Goal: Task Accomplishment & Management: Manage account settings

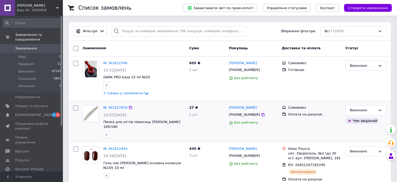
drag, startPoint x: 21, startPoint y: 42, endPoint x: 79, endPoint y: 122, distance: 98.7
click at [21, 46] on span "Замовлення" at bounding box center [26, 48] width 22 height 5
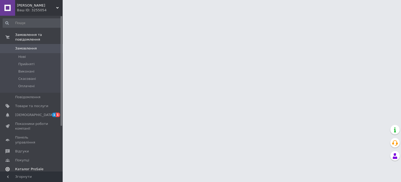
click at [51, 112] on span "1 1" at bounding box center [55, 114] width 14 height 5
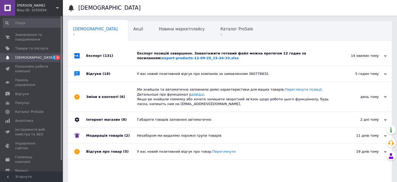
drag, startPoint x: 192, startPoint y: 51, endPoint x: 208, endPoint y: 43, distance: 18.0
click at [192, 50] on div "Експорт позицій завершено. Завантажити готовий файл можна протягом 12 годин за …" at bounding box center [235, 56] width 197 height 20
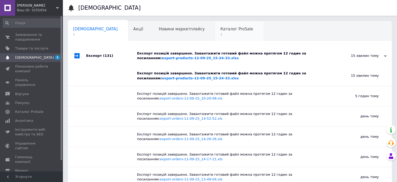
click at [220, 34] on span "1" at bounding box center [236, 34] width 33 height 4
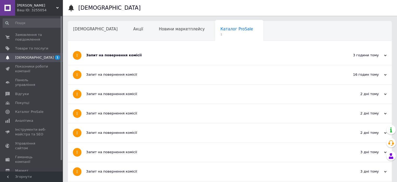
click at [110, 58] on div "Запит на повернення комісії" at bounding box center [210, 55] width 248 height 19
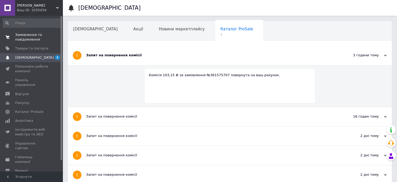
drag, startPoint x: 19, startPoint y: 34, endPoint x: 21, endPoint y: 38, distance: 4.0
click at [19, 34] on span "Замовлення та повідомлення" at bounding box center [31, 36] width 33 height 9
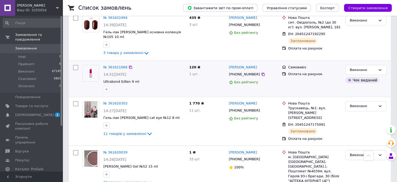
drag, startPoint x: 46, startPoint y: 58, endPoint x: 104, endPoint y: 83, distance: 63.1
click at [46, 60] on li "Прийняті 8" at bounding box center [32, 63] width 64 height 7
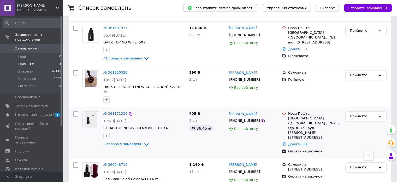
scroll to position [209, 0]
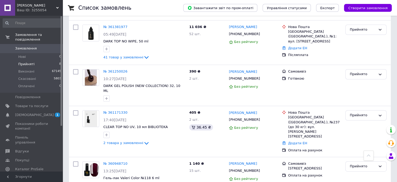
click at [29, 48] on link "Замовлення 0" at bounding box center [32, 48] width 64 height 9
click at [43, 103] on span "Товари та послуги" at bounding box center [31, 105] width 33 height 5
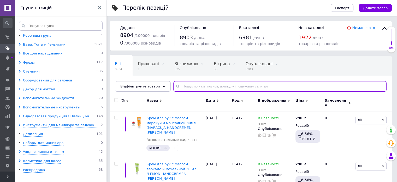
click at [211, 89] on input "text" at bounding box center [279, 86] width 213 height 10
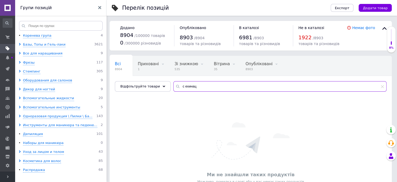
click at [179, 83] on input "с ехинац" at bounding box center [279, 86] width 213 height 10
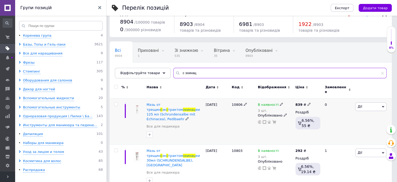
scroll to position [14, 0]
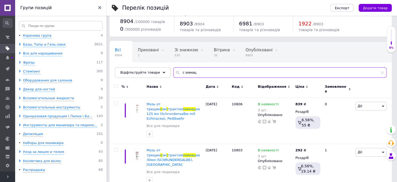
type input "с эхинац"
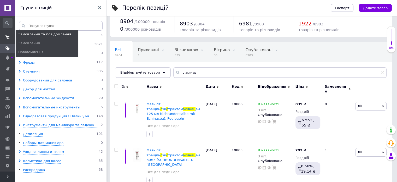
click at [7, 36] on icon at bounding box center [7, 37] width 4 height 4
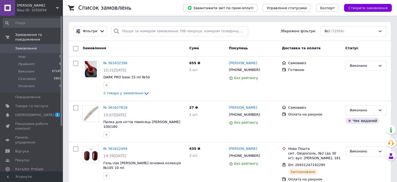
drag, startPoint x: 363, startPoint y: 4, endPoint x: 314, endPoint y: 47, distance: 64.9
click at [363, 4] on button "Створити замовлення" at bounding box center [368, 8] width 48 height 8
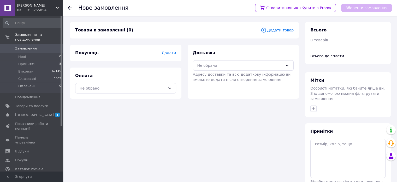
click at [274, 30] on span "Додати товар" at bounding box center [277, 30] width 33 height 6
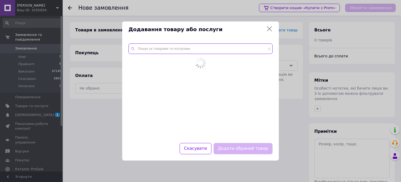
click at [173, 52] on input "text" at bounding box center [201, 48] width 144 height 10
paste input "Гель-[PERSON_NAME] Platinum cat eye №02 8 ml"
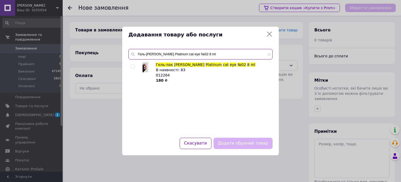
type input "Гель-[PERSON_NAME] Platinum cat eye №02 8 ml"
click at [133, 66] on input "checkbox" at bounding box center [132, 66] width 3 height 3
checkbox input "true"
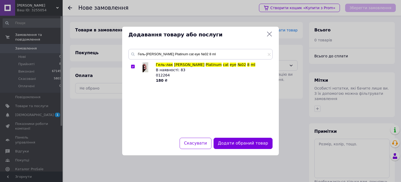
drag, startPoint x: 165, startPoint y: 62, endPoint x: 172, endPoint y: 55, distance: 10.3
click at [166, 61] on div "Гель-лак DANNY Platinum cat eye №02 8 ml Гель-лак DANNY Platinum cat eye №02 8 …" at bounding box center [201, 90] width 144 height 82
click at [172, 54] on input "Гель-[PERSON_NAME] Platinum cat eye №02 8 ml" at bounding box center [201, 54] width 144 height 10
paste input "Danny vitrage cat eyes №01"
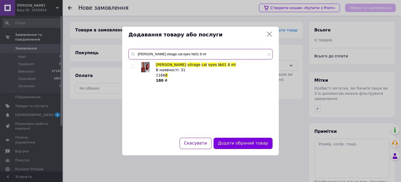
type input "[PERSON_NAME] vitrage cat eyes №01 8 ml"
click at [133, 65] on div at bounding box center [133, 67] width 4 height 4
click at [133, 65] on input "checkbox" at bounding box center [132, 66] width 3 height 3
checkbox input "true"
click at [186, 49] on input "[PERSON_NAME] vitrage cat eyes №01 8 ml" at bounding box center [201, 54] width 144 height 10
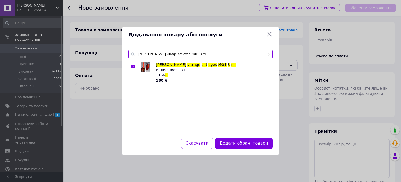
paste input "Гель-лак DANNY RED Kiss Ice Cat"
type input "Гель-лак [PERSON_NAME] RED Kiss Ice Cat 8 ml"
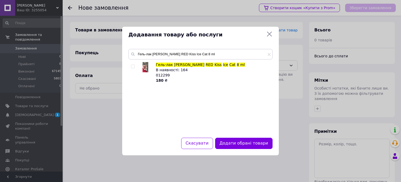
click at [132, 66] on input "checkbox" at bounding box center [132, 66] width 3 height 3
checkbox input "true"
drag, startPoint x: 217, startPoint y: 46, endPoint x: 213, endPoint y: 55, distance: 9.1
click at [216, 49] on div "Гель-лак DANNY RED Kiss Ice Cat 8 ml Гель-лак DANNY RED Kiss Ice Cat 8 ml В ная…" at bounding box center [200, 90] width 157 height 95
click at [213, 55] on input "Гель-лак [PERSON_NAME] RED Kiss Ice Cat 8 ml" at bounding box center [201, 54] width 144 height 10
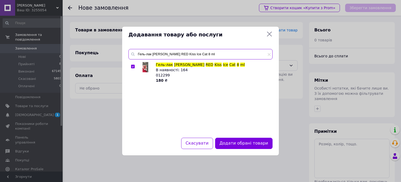
paste input "Platinum Gel by DANNY (гліттер гель) №05"
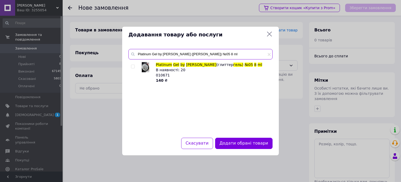
type input "Platinum Gel by [PERSON_NAME] ([PERSON_NAME]) №05 8 ml"
click at [132, 67] on input "checkbox" at bounding box center [132, 66] width 3 height 3
checkbox input "true"
drag, startPoint x: 256, startPoint y: 143, endPoint x: 235, endPoint y: 62, distance: 83.9
click at [255, 142] on button "Додати обрані товари" at bounding box center [243, 142] width 57 height 11
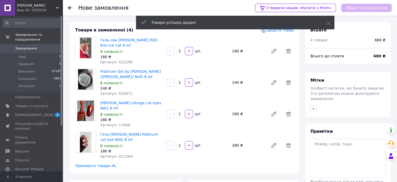
click at [178, 52] on input "1" at bounding box center [180, 51] width 8 height 4
type input "5"
click at [179, 85] on div "1   шт." at bounding box center [197, 82] width 63 height 8
drag, startPoint x: 179, startPoint y: 85, endPoint x: 179, endPoint y: 80, distance: 4.2
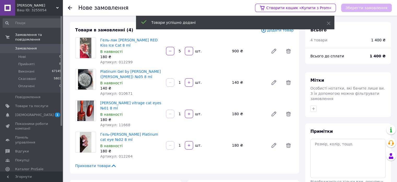
click at [179, 85] on div "1" at bounding box center [179, 82] width 9 height 5
click at [179, 80] on input "1" at bounding box center [180, 82] width 8 height 4
click at [179, 80] on input "5" at bounding box center [180, 82] width 8 height 4
type input "5"
click at [179, 113] on input "1" at bounding box center [180, 114] width 8 height 4
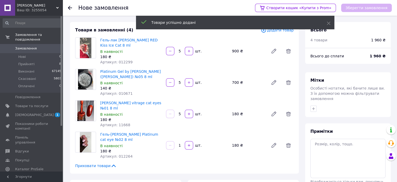
click at [179, 113] on input "5" at bounding box center [180, 114] width 8 height 4
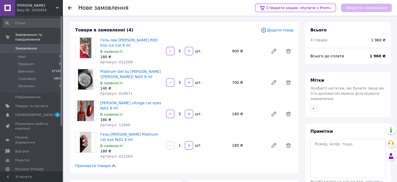
type input "5"
click at [181, 143] on input "1" at bounding box center [180, 145] width 8 height 4
click at [181, 143] on input "5" at bounding box center [180, 145] width 8 height 4
type input "5"
click at [281, 31] on span "Додати товар" at bounding box center [277, 30] width 33 height 6
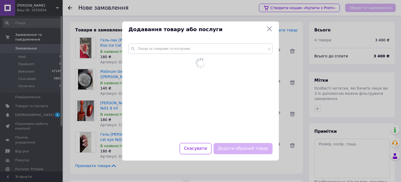
click at [127, 55] on div at bounding box center [200, 90] width 157 height 106
paste input "Гель-[PERSON_NAME] Platinum cat eye №04 8 ml"
click at [171, 49] on input "text" at bounding box center [201, 48] width 144 height 10
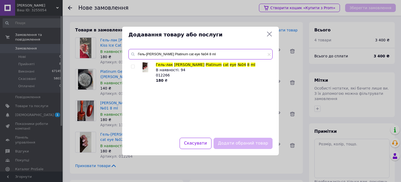
type input "Гель-[PERSON_NAME] Platinum cat eye №04 8 ml"
click at [132, 65] on input "checkbox" at bounding box center [132, 66] width 3 height 3
checkbox input "true"
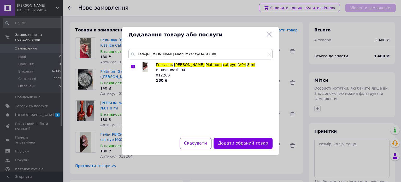
click at [194, 61] on div "Гель-лак DANNY Platinum cat eye №04 8 ml Гель-лак DANNY Platinum cat eye №04 8 …" at bounding box center [201, 90] width 144 height 82
click at [199, 52] on input "Гель-[PERSON_NAME] Platinum cat eye №04 8 ml" at bounding box center [201, 54] width 144 height 10
paste input "FLASH CAT EYE №02"
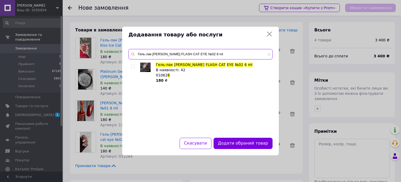
type input "Гель-лак [PERSON_NAME] FLASH CAT EYE №02 8 ml"
click at [132, 66] on input "checkbox" at bounding box center [132, 66] width 3 height 3
checkbox input "true"
click at [199, 52] on input "Гель-лак [PERSON_NAME] FLASH CAT EYE №02 8 ml" at bounding box center [201, 54] width 144 height 10
paste input "5"
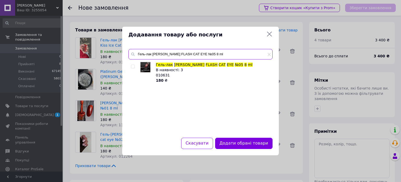
type input "Гель-лак [PERSON_NAME] FLASH CAT EYE №05 8 ml"
click at [131, 66] on input "checkbox" at bounding box center [132, 66] width 3 height 3
checkbox input "true"
click at [198, 52] on input "Гель-лак [PERSON_NAME] FLASH CAT EYE №05 8 ml" at bounding box center [201, 54] width 144 height 10
paste input "Platinum Gel by DANNY (гліттер гель) №02"
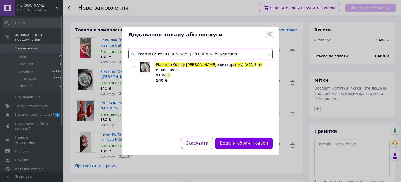
type input "Platinum Gel by [PERSON_NAME] ([PERSON_NAME]) №02 8 ml"
drag, startPoint x: 134, startPoint y: 65, endPoint x: 260, endPoint y: 151, distance: 152.7
click at [134, 66] on input "checkbox" at bounding box center [132, 66] width 3 height 3
checkbox input "true"
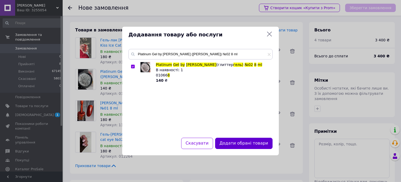
click at [259, 145] on button "Додати обрані товари" at bounding box center [243, 142] width 57 height 11
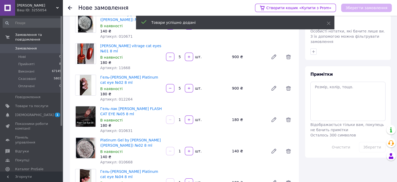
scroll to position [52, 0]
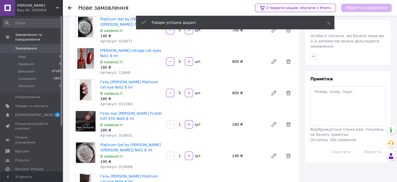
click at [179, 122] on input "1" at bounding box center [180, 124] width 8 height 4
click at [179, 122] on input "3" at bounding box center [180, 124] width 8 height 4
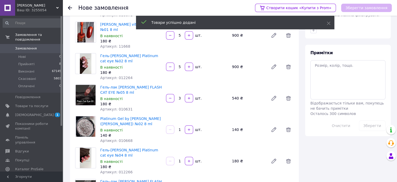
type input "3"
click at [177, 127] on input "1" at bounding box center [180, 129] width 8 height 4
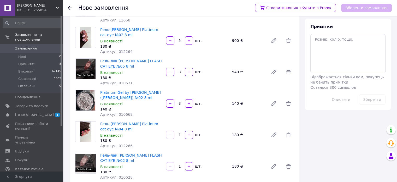
type input "3"
click at [179, 130] on div "1   шт." at bounding box center [197, 134] width 63 height 8
click at [179, 133] on input "1" at bounding box center [180, 135] width 8 height 4
click at [179, 133] on input "3" at bounding box center [180, 135] width 8 height 4
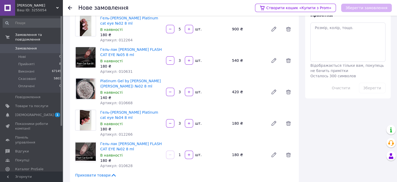
scroll to position [157, 0]
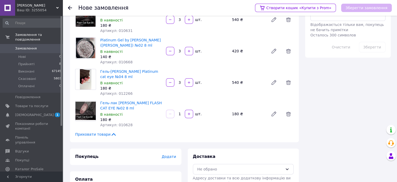
type input "3"
click at [179, 116] on div "Гель-лак DANNY FLASH CAT EYE №02 8 ml В наявності 180 ₴ Артикул: 010628 1   шт.…" at bounding box center [197, 113] width 198 height 29
click at [179, 112] on input "1" at bounding box center [180, 114] width 8 height 4
click at [179, 112] on input "3" at bounding box center [180, 114] width 8 height 4
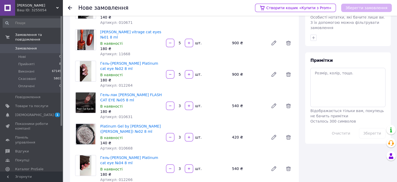
scroll to position [52, 0]
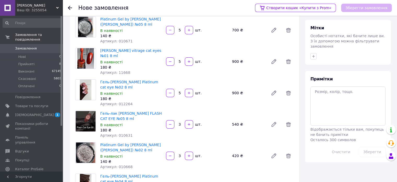
type input "3"
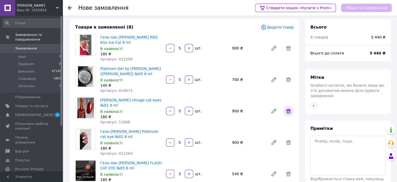
scroll to position [0, 0]
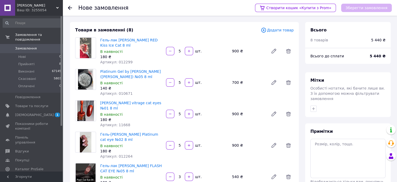
click at [279, 31] on span "Додати товар" at bounding box center [277, 30] width 33 height 6
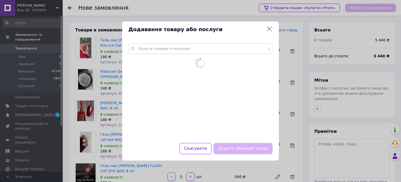
drag, startPoint x: 185, startPoint y: 43, endPoint x: 182, endPoint y: 46, distance: 4.1
click at [184, 44] on div at bounding box center [200, 90] width 157 height 106
click at [182, 47] on input "text" at bounding box center [201, 48] width 144 height 10
paste input "Світловідбивний [PERSON_NAME] №21 колекція FLASH CRYSTAL"
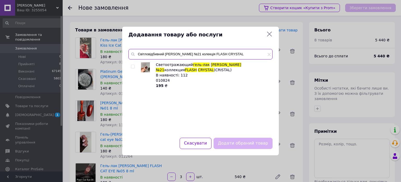
type input "Світловідбивний [PERSON_NAME] №21 колекція FLASH CRYSTAL"
click at [132, 66] on input "checkbox" at bounding box center [132, 66] width 3 height 3
checkbox input "true"
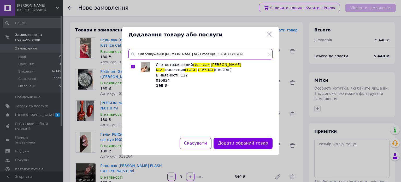
click at [197, 59] on input "Світловідбивний [PERSON_NAME] №21 колекція FLASH CRYSTAL" at bounding box center [201, 54] width 144 height 10
paste input "8"
type input "Світловідбивний [PERSON_NAME] №28 колекція FLASH CRYSTAL"
click at [132, 67] on input "checkbox" at bounding box center [132, 66] width 3 height 3
checkbox input "true"
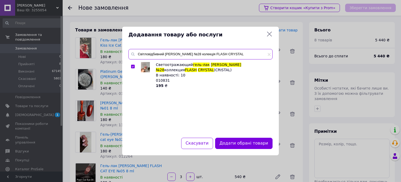
click at [191, 53] on input "Світловідбивний [PERSON_NAME] №28 колекція FLASH CRYSTAL" at bounding box center [201, 54] width 144 height 10
paste input "37 колекція FLASH CRYSTAL (CRISTAL)"
type input "Світловідбивний [PERSON_NAME] №37 колекція FLASH CRYSTAL (CRISTAL)"
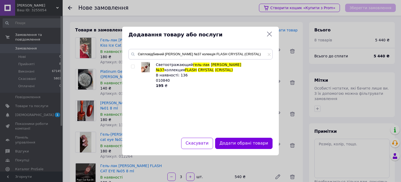
click at [132, 66] on input "checkbox" at bounding box center [132, 66] width 3 height 3
checkbox input "true"
click at [197, 57] on input "Світловідбивний [PERSON_NAME] №37 колекція FLASH CRYSTAL (CRISTAL)" at bounding box center [201, 54] width 144 height 10
paste input "[PERSON_NAME] gel "Aurora" №05 15 ml"
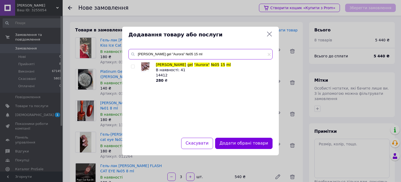
type input "[PERSON_NAME] gel "Aurora" №05 15 ml"
click at [133, 67] on input "checkbox" at bounding box center [132, 66] width 3 height 3
checkbox input "true"
click at [184, 55] on input "[PERSON_NAME] gel "Aurora" №05 15 ml" at bounding box center [201, 54] width 144 height 10
paste input "Milk Blossom gel"
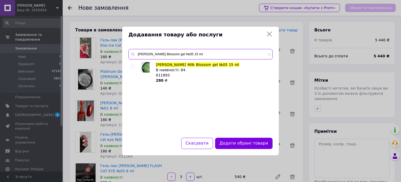
type input "[PERSON_NAME] Blossom gel №05 15 ml"
click at [132, 68] on input "checkbox" at bounding box center [132, 66] width 3 height 3
checkbox input "true"
click at [183, 54] on input "[PERSON_NAME] Blossom gel №05 15 ml" at bounding box center [201, 54] width 144 height 10
paste input "Гель-лак DANNY Ice Cat Eyes №01 12"
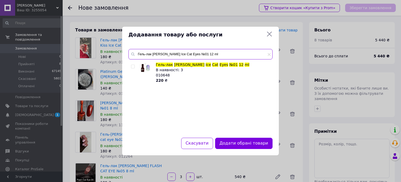
type input "Гель-лак [PERSON_NAME] Ice Cat Eyes №01 12 ml"
click at [134, 67] on input "checkbox" at bounding box center [132, 66] width 3 height 3
checkbox input "true"
click at [164, 75] on span "010648" at bounding box center [163, 75] width 14 height 4
click at [163, 74] on span "010648" at bounding box center [163, 75] width 14 height 4
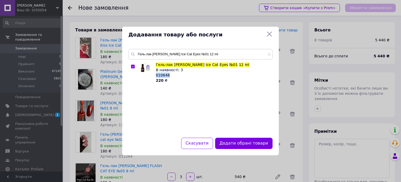
click at [163, 74] on span "010648" at bounding box center [163, 75] width 14 height 4
copy span "010648"
click at [206, 50] on input "Гель-лак [PERSON_NAME] Ice Cat Eyes №01 12 ml" at bounding box center [201, 54] width 144 height 10
paste input "2"
type input "Гель-лак [PERSON_NAME] Ice Cat Eyes №02 12 ml"
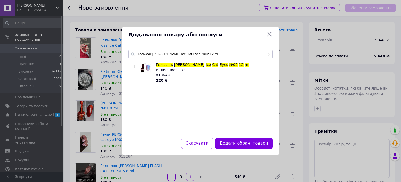
click at [133, 67] on input "checkbox" at bounding box center [132, 66] width 3 height 3
checkbox input "true"
click at [200, 52] on input "Гель-лак [PERSON_NAME] Ice Cat Eyes №02 12 ml" at bounding box center [201, 54] width 144 height 10
paste input "3"
type input "Гель-лак [PERSON_NAME] Ice Cat Eyes №03 12 ml"
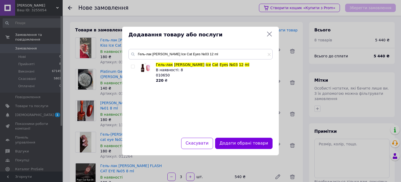
click at [131, 66] on div "Гель-лак DANNY Ice Cat Eyes №03 12 ml В наявності: 8 010650 220 ₴" at bounding box center [201, 96] width 144 height 69
click at [133, 66] on input "checkbox" at bounding box center [132, 66] width 3 height 3
checkbox input "true"
click at [186, 50] on input "Гель-лак [PERSON_NAME] Ice Cat Eyes №03 12 ml" at bounding box center [201, 54] width 144 height 10
paste input "4"
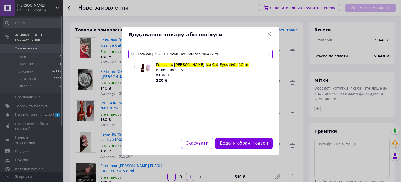
type input "Гель-лак [PERSON_NAME] Ice Cat Eyes №04 12 ml"
drag, startPoint x: 134, startPoint y: 66, endPoint x: 132, endPoint y: 77, distance: 11.6
click at [134, 66] on input "checkbox" at bounding box center [132, 66] width 3 height 3
checkbox input "true"
drag, startPoint x: 192, startPoint y: 46, endPoint x: 192, endPoint y: 54, distance: 7.9
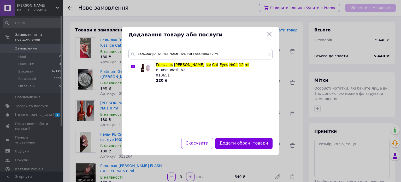
click at [192, 48] on div "Гель-лак DANNY Ice Cat Eyes №04 12 ml Гель-лак DANNY Ice Cat Eyes №04 12 ml В н…" at bounding box center [200, 90] width 157 height 95
click at [192, 55] on input "Гель-лак [PERSON_NAME] Ice Cat Eyes №04 12 ml" at bounding box center [201, 54] width 144 height 10
paste input "FLASH CAT EYE №06 8"
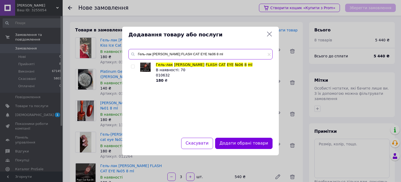
type input "Гель-лак [PERSON_NAME] FLASH CAT EYE №06 8 ml"
click at [132, 65] on input "checkbox" at bounding box center [132, 66] width 3 height 3
checkbox input "true"
click at [210, 52] on input "Гель-лак [PERSON_NAME] FLASH CAT EYE №06 8 ml" at bounding box center [201, 54] width 144 height 10
paste input "Kiss Ice Cat"
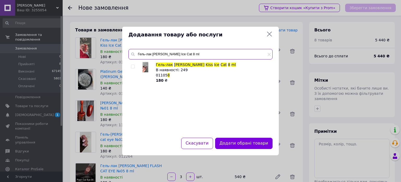
type input "Гель-лак [PERSON_NAME] Ice Cat 8 ml"
click at [133, 66] on input "checkbox" at bounding box center [132, 66] width 3 height 3
checkbox input "true"
click at [217, 56] on input "Гель-лак [PERSON_NAME] Ice Cat 8 ml" at bounding box center [201, 54] width 144 height 10
paste input "амуфлюючий гель-желе від Danny (GEL JELLY) №11 15 ml Limited"
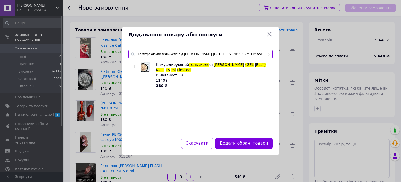
type input "Камуфлюючий гель-желе від [PERSON_NAME] (GEL JELLY) №11 15 ml Limited"
click at [132, 66] on input "checkbox" at bounding box center [132, 66] width 3 height 3
checkbox input "true"
click at [186, 49] on div "Камуфлюючий гель-желе від Danny (GEL JELLY) №11 15 ml Limited Камуфлирующий гел…" at bounding box center [200, 90] width 157 height 95
click at [184, 56] on input "Камуфлюючий гель-желе від [PERSON_NAME] (GEL JELLY) №11 15 ml Limited" at bounding box center [201, 54] width 144 height 10
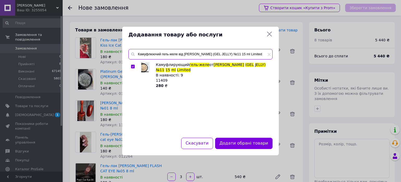
paste input "[PERSON_NAME] Gel №08 15 ml"
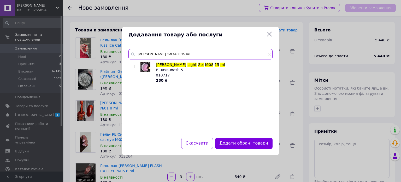
type input "[PERSON_NAME] Gel №08 15 ml"
click at [129, 67] on div "DANNY Light Gel №08 15 ml В наявності: 5 010717 280 ₴" at bounding box center [201, 96] width 144 height 69
click at [131, 66] on div "DANNY Light Gel №08 15 ml В наявності: 5 010717 280 ₴" at bounding box center [201, 96] width 144 height 69
click at [132, 67] on input "checkbox" at bounding box center [132, 66] width 3 height 3
checkbox input "true"
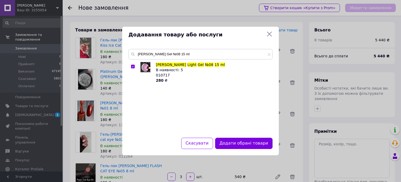
click at [182, 61] on div "DANNY Light Gel №08 15 ml DANNY Light Gel №08 15 ml В наявності: 5 010717 280 ₴" at bounding box center [201, 90] width 144 height 82
click at [187, 53] on input "[PERSON_NAME] Gel №08 15 ml" at bounding box center [201, 54] width 144 height 10
paste input "10"
type input "[PERSON_NAME] Gel №10 15 ml"
click at [132, 66] on input "checkbox" at bounding box center [132, 66] width 3 height 3
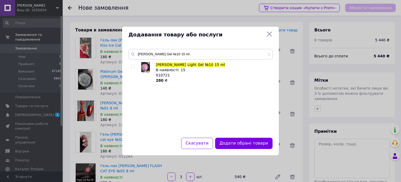
checkbox input "true"
click at [215, 57] on input "[PERSON_NAME] Gel №10 15 ml" at bounding box center [201, 54] width 144 height 10
paste input "21"
type input "[PERSON_NAME] Gel №21 15 ml"
click at [132, 66] on input "checkbox" at bounding box center [132, 66] width 3 height 3
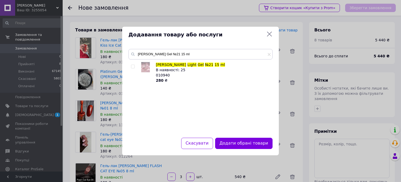
checkbox input "true"
click at [187, 50] on input "[PERSON_NAME] Gel №21 15 ml" at bounding box center [201, 54] width 144 height 10
paste input "3"
type input "[PERSON_NAME] Gel №31 15 ml"
click at [133, 66] on input "checkbox" at bounding box center [132, 66] width 3 height 3
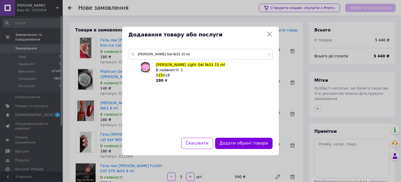
checkbox input "true"
click at [160, 74] on span "15" at bounding box center [160, 75] width 5 height 4
copy span "0 15 018"
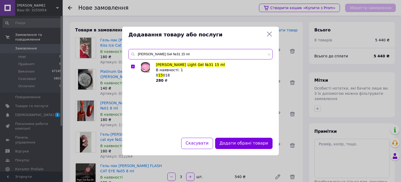
click at [165, 52] on input "[PERSON_NAME] Gel №31 15 ml" at bounding box center [201, 54] width 144 height 10
paste input "2"
type input "[PERSON_NAME] Gel №32 15 ml"
click at [133, 66] on input "checkbox" at bounding box center [132, 66] width 3 height 3
checkbox input "true"
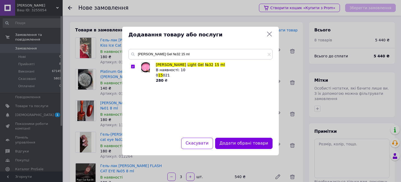
drag, startPoint x: 179, startPoint y: 61, endPoint x: 183, endPoint y: 54, distance: 7.9
click at [180, 60] on div "DANNY Light Gel №32 15 ml DANNY Light Gel №32 15 ml В наявності: 10 0 15 021 28…" at bounding box center [201, 90] width 144 height 82
click at [183, 54] on input "[PERSON_NAME] Gel №32 15 ml" at bounding box center [201, 54] width 144 height 10
paste input "3"
type input "[PERSON_NAME] Gel №33 15 ml"
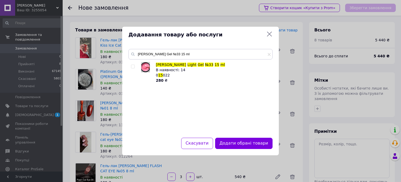
click at [133, 67] on input "checkbox" at bounding box center [132, 66] width 3 height 3
checkbox input "true"
click at [182, 52] on input "[PERSON_NAME] Gel №33 15 ml" at bounding box center [201, 54] width 144 height 10
paste input "40"
type input "[PERSON_NAME] Gel №40 15 ml"
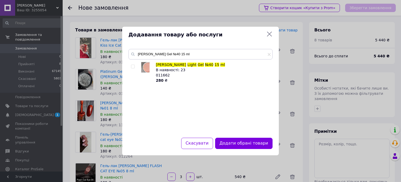
click at [133, 66] on input "checkbox" at bounding box center [132, 66] width 3 height 3
checkbox input "true"
click at [191, 48] on div "DANNY Light Gel №40 15 ml DANNY Light Gel №40 15 ml В наявності: 23 011662 280 ₴" at bounding box center [200, 90] width 157 height 95
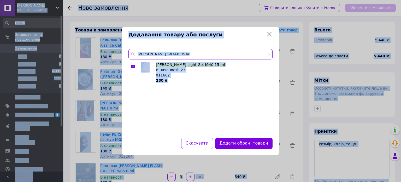
click at [190, 51] on input "[PERSON_NAME] Gel №40 15 ml" at bounding box center [201, 54] width 144 height 10
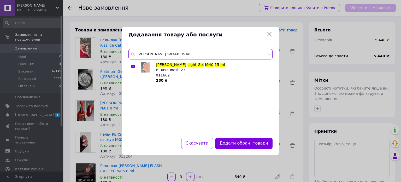
paste input "7"
type input "[PERSON_NAME] Gel №47 15 ml"
click at [134, 66] on input "checkbox" at bounding box center [132, 66] width 3 height 3
checkbox input "true"
click at [186, 60] on div "DANNY Light Gel №47 15 ml DANNY Light Gel №47 15 ml В наявності: 28 011655 280 ₴" at bounding box center [201, 90] width 144 height 82
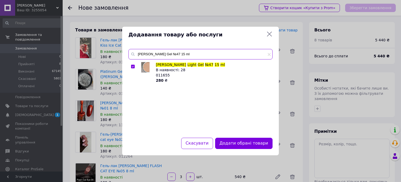
click at [187, 58] on input "[PERSON_NAME] Gel №47 15 ml" at bounding box center [201, 54] width 144 height 10
paste input "52"
type input "[PERSON_NAME] Gel №52 15 ml"
click at [133, 65] on input "checkbox" at bounding box center [132, 66] width 3 height 3
checkbox input "true"
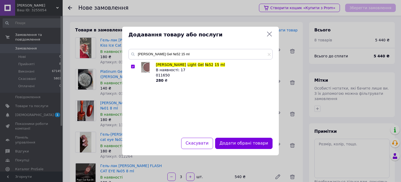
click at [207, 45] on div "DANNY Light Gel №52 15 ml DANNY Light Gel №52 15 ml В наявності: 17 011650 280 ₴" at bounding box center [200, 90] width 157 height 95
click at [201, 53] on input "[PERSON_NAME] Gel №52 15 ml" at bounding box center [201, 54] width 144 height 10
paste input "7"
type input "[PERSON_NAME] Gel №57 15 ml"
click at [132, 66] on input "checkbox" at bounding box center [132, 66] width 3 height 3
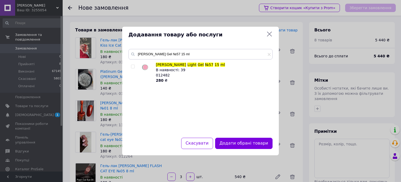
checkbox input "true"
click at [189, 56] on input "[PERSON_NAME] Gel №57 15 ml" at bounding box center [201, 54] width 144 height 10
paste input "62"
type input "[PERSON_NAME] Gel №62 15 ml"
click at [132, 65] on input "checkbox" at bounding box center [132, 66] width 3 height 3
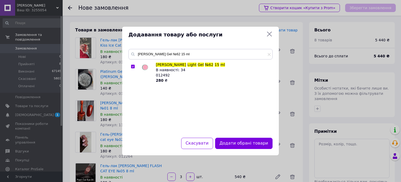
checkbox input "true"
click at [191, 55] on input "[PERSON_NAME] Gel №62 15 ml" at bounding box center [201, 54] width 144 height 10
paste input "8"
type input "[PERSON_NAME] Gel №68 15 ml"
click at [132, 67] on input "checkbox" at bounding box center [132, 66] width 3 height 3
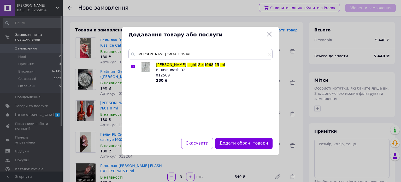
checkbox input "true"
click at [180, 55] on input "[PERSON_NAME] Gel №68 15 ml" at bounding box center [201, 54] width 144 height 10
paste input "9"
type input "[PERSON_NAME] Gel №69 15 ml"
drag, startPoint x: 133, startPoint y: 66, endPoint x: 130, endPoint y: 87, distance: 21.1
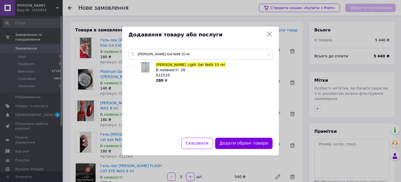
click at [133, 66] on input "checkbox" at bounding box center [132, 66] width 3 height 3
checkbox input "true"
click at [192, 59] on div "DANNY Light Gel №69 15 ml DANNY Light Gel №69 15 ml В наявності: 26 012510 280 ₴" at bounding box center [201, 90] width 144 height 82
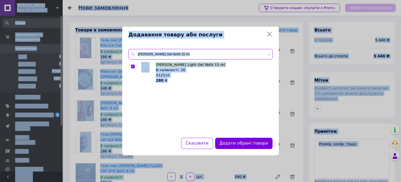
click at [191, 55] on input "[PERSON_NAME] Gel №69 15 ml" at bounding box center [201, 54] width 144 height 10
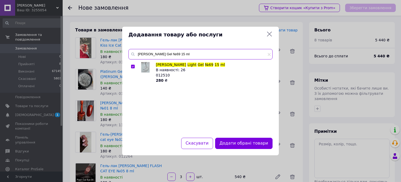
paste input "PEARL GEL [PERSON_NAME] (перлинний гель) №02"
paste input "text"
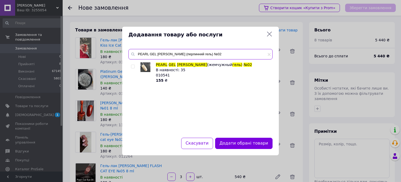
type input "PEARL GEL [PERSON_NAME] (перлинний гель) №02"
click at [133, 65] on input "checkbox" at bounding box center [132, 66] width 3 height 3
checkbox input "true"
click at [204, 52] on input "PEARL GEL [PERSON_NAME] (перлинний гель) №02" at bounding box center [201, 54] width 144 height 10
paste input "Гліттер гель by [PERSON_NAME] "LEGO" №02 8 ml"
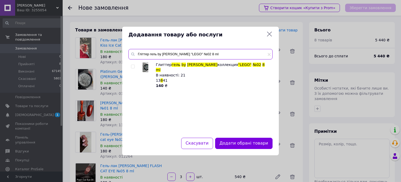
type input "Гліттер гель by [PERSON_NAME] "LEGO" №02 8 ml"
drag, startPoint x: 133, startPoint y: 65, endPoint x: 139, endPoint y: 70, distance: 8.1
click at [134, 65] on input "checkbox" at bounding box center [132, 66] width 3 height 3
checkbox input "true"
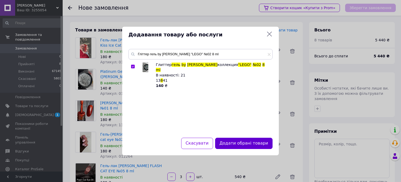
click at [245, 145] on button "Додати обрані товари" at bounding box center [243, 142] width 57 height 11
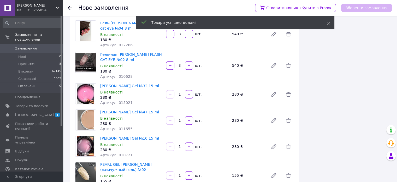
scroll to position [235, 0]
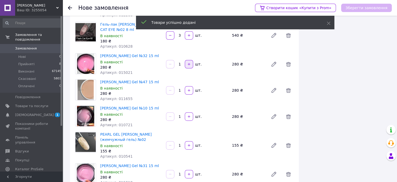
click at [191, 60] on button "button" at bounding box center [189, 64] width 8 height 8
type input "2"
drag, startPoint x: 191, startPoint y: 85, endPoint x: 190, endPoint y: 90, distance: 4.7
click at [190, 87] on button "button" at bounding box center [189, 90] width 8 height 8
type input "2"
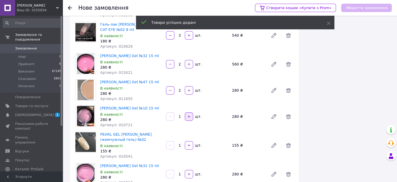
click at [190, 114] on icon "button" at bounding box center [189, 116] width 4 height 4
type input "2"
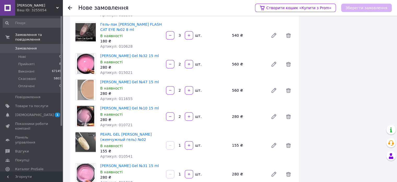
drag, startPoint x: 189, startPoint y: 138, endPoint x: 195, endPoint y: 153, distance: 15.9
click at [189, 143] on icon "button" at bounding box center [189, 145] width 4 height 4
type input "2"
click at [189, 172] on icon "button" at bounding box center [189, 174] width 4 height 4
type input "2"
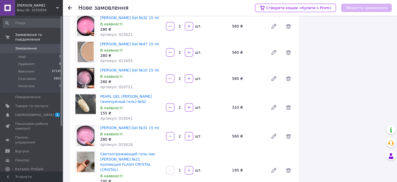
scroll to position [340, 0]
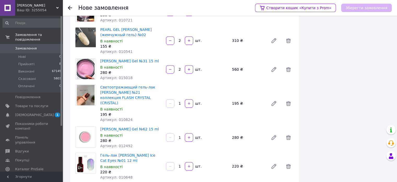
drag, startPoint x: 191, startPoint y: 95, endPoint x: 191, endPoint y: 118, distance: 22.5
click at [191, 99] on button "button" at bounding box center [189, 103] width 8 height 8
type input "2"
click at [191, 132] on div "DANNY Light Gel №62 15 ml В наявності 280 ₴ Артикул: 012492 1   шт. 280 ₴" at bounding box center [197, 137] width 198 height 24
drag, startPoint x: 189, startPoint y: 127, endPoint x: 191, endPoint y: 155, distance: 27.5
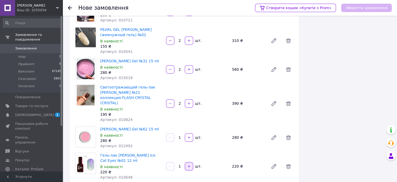
click at [189, 133] on button "button" at bounding box center [189, 137] width 8 height 8
type input "2"
click at [191, 162] on button "button" at bounding box center [189, 166] width 8 height 8
type input "2"
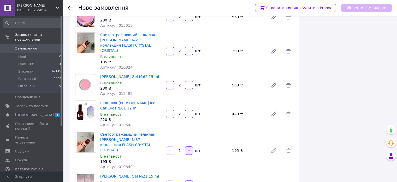
click at [189, 146] on button "button" at bounding box center [189, 150] width 8 height 8
type input "2"
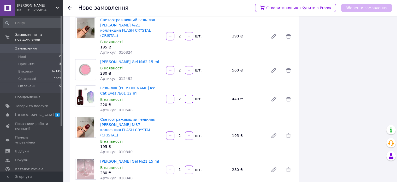
scroll to position [444, 0]
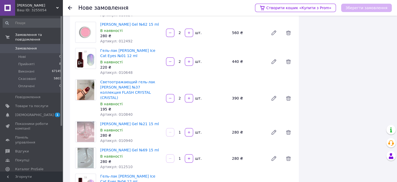
drag, startPoint x: 189, startPoint y: 116, endPoint x: 189, endPoint y: 137, distance: 20.1
click at [189, 130] on icon "button" at bounding box center [189, 132] width 4 height 4
type input "2"
click at [190, 156] on icon "button" at bounding box center [189, 158] width 4 height 4
type input "2"
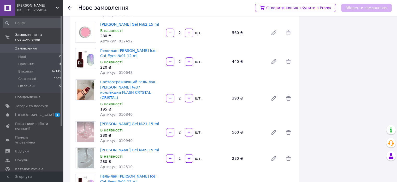
type input "2"
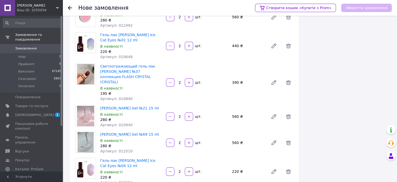
scroll to position [522, 0]
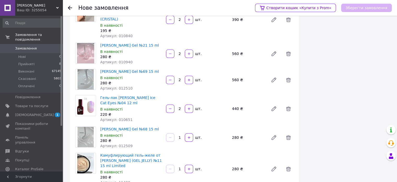
drag, startPoint x: 190, startPoint y: 126, endPoint x: 191, endPoint y: 130, distance: 4.8
click at [190, 132] on div "1   шт." at bounding box center [197, 137] width 66 height 10
drag, startPoint x: 189, startPoint y: 123, endPoint x: 193, endPoint y: 140, distance: 17.7
click at [189, 133] on button "button" at bounding box center [189, 137] width 8 height 8
type input "2"
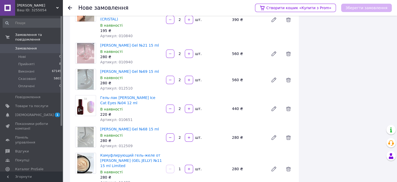
click at [191, 164] on button "button" at bounding box center [189, 168] width 8 height 8
type input "2"
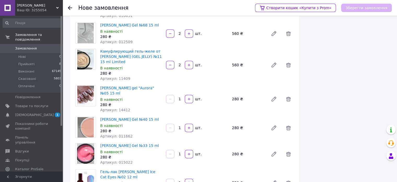
scroll to position [627, 0]
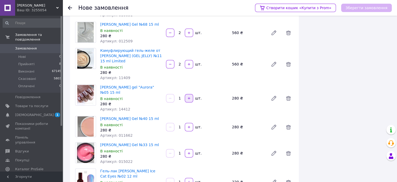
click at [189, 94] on button "button" at bounding box center [189, 98] width 8 height 8
type input "2"
click at [189, 125] on icon "button" at bounding box center [189, 127] width 4 height 4
type input "2"
click at [191, 149] on button "button" at bounding box center [189, 153] width 8 height 8
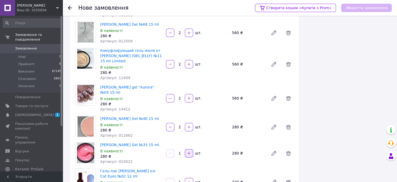
type input "2"
click at [194, 179] on div "шт." at bounding box center [198, 181] width 8 height 5
drag, startPoint x: 193, startPoint y: 156, endPoint x: 214, endPoint y: 152, distance: 22.1
click at [192, 177] on button "button" at bounding box center [189, 181] width 8 height 8
type input "2"
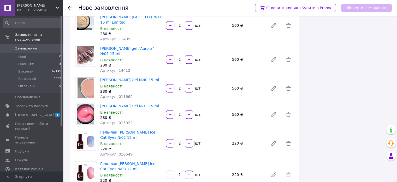
scroll to position [731, 0]
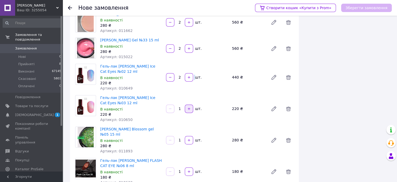
click at [190, 107] on icon "button" at bounding box center [189, 109] width 4 height 4
type input "2"
drag, startPoint x: 188, startPoint y: 108, endPoint x: 190, endPoint y: 131, distance: 22.5
click at [189, 136] on button "button" at bounding box center [189, 140] width 8 height 8
type input "2"
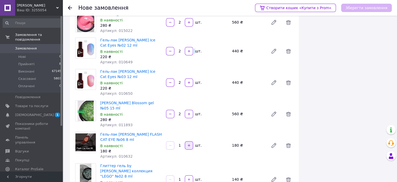
click at [190, 143] on icon "button" at bounding box center [189, 145] width 4 height 4
type input "2"
drag, startPoint x: 190, startPoint y: 144, endPoint x: 190, endPoint y: 147, distance: 2.9
click at [190, 177] on icon "button" at bounding box center [189, 179] width 4 height 4
type input "2"
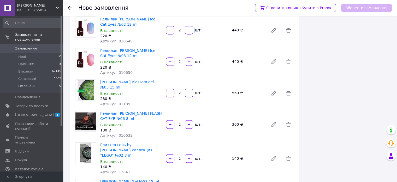
scroll to position [836, 0]
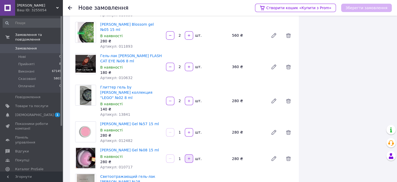
drag, startPoint x: 187, startPoint y: 94, endPoint x: 187, endPoint y: 119, distance: 25.3
click at [187, 130] on icon "button" at bounding box center [189, 132] width 4 height 4
type input "2"
click at [187, 156] on icon "button" at bounding box center [189, 158] width 4 height 4
type input "2"
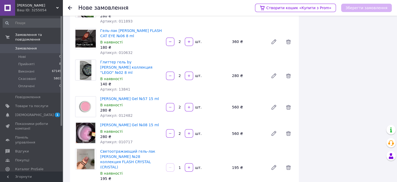
scroll to position [914, 0]
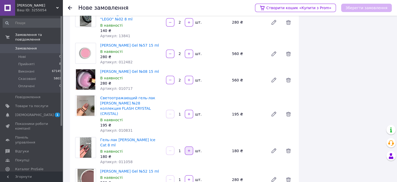
drag, startPoint x: 189, startPoint y: 77, endPoint x: 187, endPoint y: 102, distance: 25.2
click at [189, 109] on button "button" at bounding box center [189, 113] width 8 height 8
type input "2"
drag, startPoint x: 188, startPoint y: 102, endPoint x: 189, endPoint y: 105, distance: 2.9
click at [189, 146] on button "button" at bounding box center [189, 150] width 8 height 8
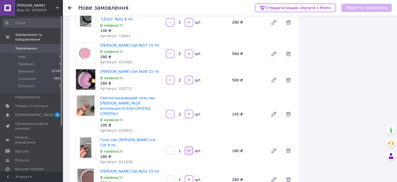
type input "2"
click at [190, 175] on button "button" at bounding box center [189, 179] width 8 height 8
type input "2"
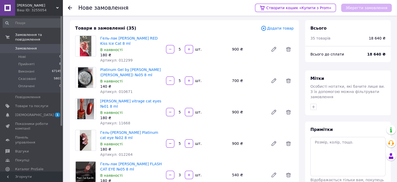
scroll to position [0, 0]
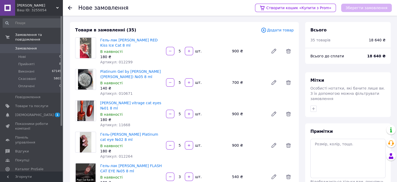
click at [275, 30] on span "Додати товар" at bounding box center [277, 30] width 33 height 6
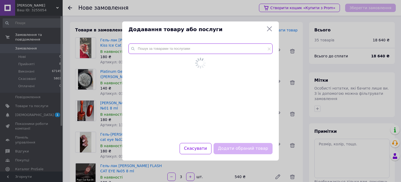
click at [203, 47] on input "text" at bounding box center [201, 48] width 144 height 10
paste input "[PERSON_NAME] BASE 12 ml №08"
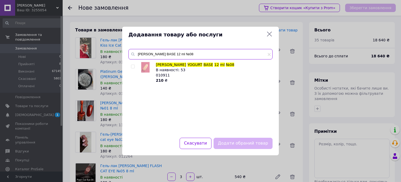
type input "[PERSON_NAME] BASE 12 ml №08"
click at [133, 65] on input "checkbox" at bounding box center [132, 66] width 3 height 3
checkbox input "true"
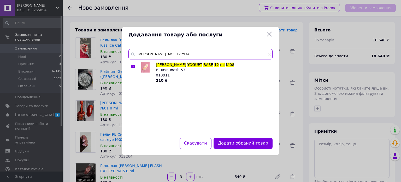
click at [179, 59] on input "[PERSON_NAME] BASE 12 ml №08" at bounding box center [201, 54] width 144 height 10
paste input "Світловідбивний [PERSON_NAME] №41 колекція FLASH CRYSTAL"
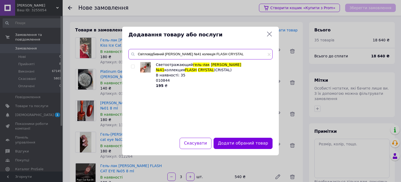
type input "Світловідбивний [PERSON_NAME] №41 колекція FLASH CRYSTAL"
click at [132, 66] on input "checkbox" at bounding box center [132, 66] width 3 height 3
checkbox input "true"
click at [205, 54] on input "Світловідбивний [PERSON_NAME] №41 колекція FLASH CRYSTAL" at bounding box center [201, 54] width 144 height 10
paste input "крил-гель (полігель) DANNY №04 30 ml"
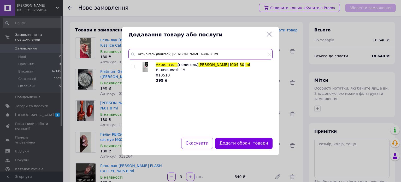
type input "Акрил-гель (полігель) [PERSON_NAME] №04 30 ml"
click at [133, 66] on input "checkbox" at bounding box center [132, 66] width 3 height 3
checkbox input "true"
drag, startPoint x: 201, startPoint y: 58, endPoint x: 202, endPoint y: 54, distance: 4.1
click at [202, 56] on input "Акрил-гель (полігель) [PERSON_NAME] №04 30 ml" at bounding box center [201, 54] width 144 height 10
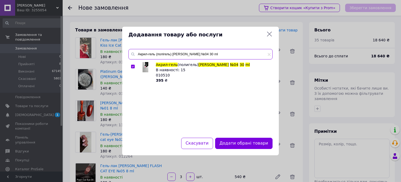
paste input "7 30 ml White"
type input "Акрил-гель (полігель) [PERSON_NAME] №07 30 ml White"
click at [133, 67] on input "checkbox" at bounding box center [132, 66] width 3 height 3
checkbox input "true"
click at [196, 50] on input "Акрил-гель (полігель) [PERSON_NAME] №07 30 ml White" at bounding box center [201, 54] width 144 height 10
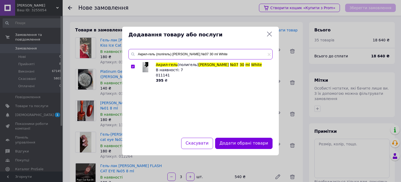
paste input "еталева фарба Danny (metal gel) №01 5 ml"
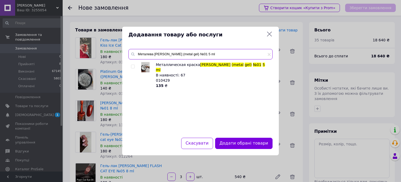
type input "Металева [PERSON_NAME] (metal gel) №01 5 ml"
click at [133, 65] on input "checkbox" at bounding box center [132, 66] width 3 height 3
checkbox input "true"
click at [188, 57] on input "Металева [PERSON_NAME] (metal gel) №01 5 ml" at bounding box center [201, 54] width 144 height 10
paste input "DANNY CANDY builder gel №04 1"
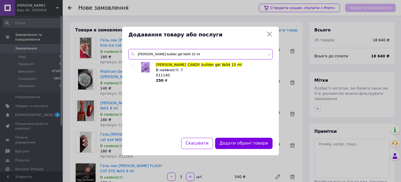
type input "[PERSON_NAME] builder gel №04 15 ml"
click at [133, 65] on label at bounding box center [133, 67] width 4 height 4
click at [133, 65] on input "checkbox" at bounding box center [132, 66] width 3 height 3
checkbox input "true"
click at [205, 53] on input "[PERSON_NAME] builder gel №04 15 ml" at bounding box center [201, 54] width 144 height 10
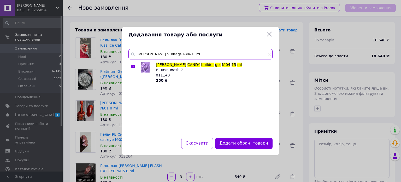
paste input "5"
type input "[PERSON_NAME] builder gel №05 15 ml"
click at [132, 66] on input "checkbox" at bounding box center [132, 66] width 3 height 3
checkbox input "true"
click at [214, 52] on input "[PERSON_NAME] builder gel №05 15 ml" at bounding box center [201, 54] width 144 height 10
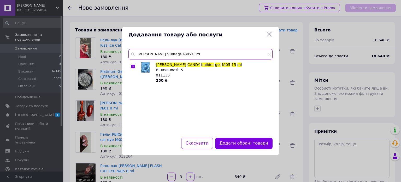
paste input "7"
type input "[PERSON_NAME] builder gel №07 15 ml"
click at [133, 65] on input "checkbox" at bounding box center [132, 66] width 3 height 3
checkbox input "true"
click at [199, 53] on input "[PERSON_NAME] builder gel №07 15 ml" at bounding box center [201, 54] width 144 height 10
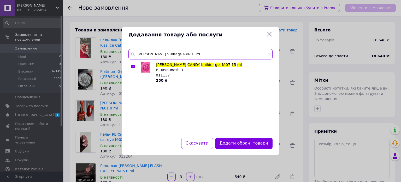
paste input "9"
type input "[PERSON_NAME] builder gel №09 15 ml"
click at [133, 65] on input "checkbox" at bounding box center [132, 66] width 3 height 3
checkbox input "true"
click at [196, 53] on input "[PERSON_NAME] builder gel №09 15 ml" at bounding box center [201, 54] width 144 height 10
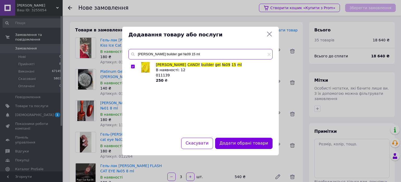
paste input "BUILDER GEL"
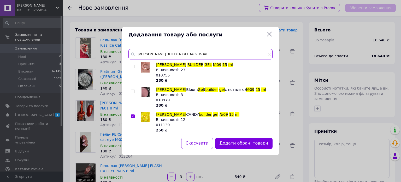
type input "[PERSON_NAME] BUILDER GEL №09 15 ml"
click at [129, 67] on div "DANNY BUILDER GEL №09 15 ml В наявності: 23 010755 280 ₴ DANNY Bloom Gel ( buil…" at bounding box center [201, 96] width 144 height 69
click at [131, 67] on input "checkbox" at bounding box center [132, 66] width 3 height 3
checkbox input "true"
click at [201, 57] on input "[PERSON_NAME] BUILDER GEL №09 15 ml" at bounding box center [201, 54] width 144 height 10
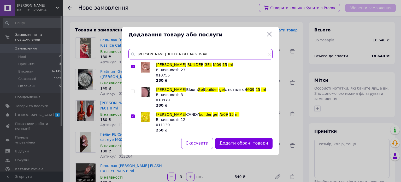
paste input "13"
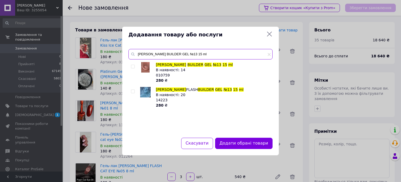
type input "[PERSON_NAME] BUILDER GEL №13 15 ml"
click at [134, 66] on input "checkbox" at bounding box center [132, 66] width 3 height 3
checkbox input "true"
drag, startPoint x: 202, startPoint y: 63, endPoint x: 204, endPoint y: 55, distance: 8.2
click at [203, 62] on div "DANNY BUILDER GEL №13 15 ml В наявності: 14 010759 280 ₴" at bounding box center [213, 72] width 114 height 21
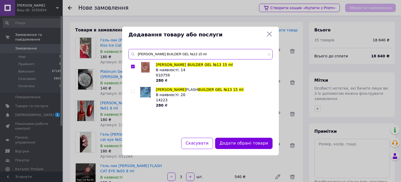
click at [204, 55] on input "[PERSON_NAME] BUILDER GEL №13 15 ml" at bounding box center [201, 54] width 144 height 10
paste input "7"
type input "[PERSON_NAME] BUILDER GEL №17 15 ml"
click at [133, 65] on input "checkbox" at bounding box center [132, 66] width 3 height 3
checkbox input "true"
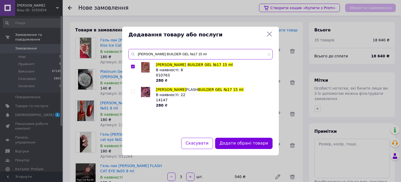
click at [198, 52] on input "[PERSON_NAME] BUILDER GEL №17 15 ml" at bounding box center [201, 54] width 144 height 10
paste input "COLOR WHITE"
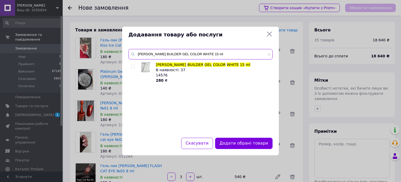
type input "[PERSON_NAME] BUILDER GEL COLOR WHITE 15 ml"
click at [132, 66] on input "checkbox" at bounding box center [132, 66] width 3 height 3
checkbox input "true"
click at [197, 58] on input "[PERSON_NAME] BUILDER GEL COLOR WHITE 15 ml" at bounding box center [201, 54] width 144 height 10
paste input "UNIVERSAL GEL №06"
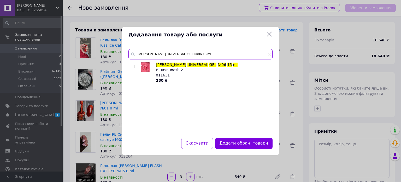
type input "[PERSON_NAME] UNIVERSAL GEL №06 15 ml"
click at [133, 66] on input "checkbox" at bounding box center [132, 66] width 3 height 3
checkbox input "true"
click at [193, 55] on input "[PERSON_NAME] UNIVERSAL GEL №06 15 ml" at bounding box center [201, 54] width 144 height 10
paste input "FLASH BUILDER GEL №05"
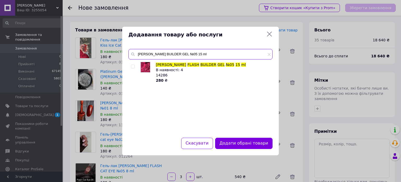
type input "[PERSON_NAME] BUILDER GEL №05 15 ml"
click at [134, 66] on input "checkbox" at bounding box center [132, 66] width 3 height 3
checkbox input "true"
click at [183, 49] on input "[PERSON_NAME] BUILDER GEL №05 15 ml" at bounding box center [201, 54] width 144 height 10
paste input "7"
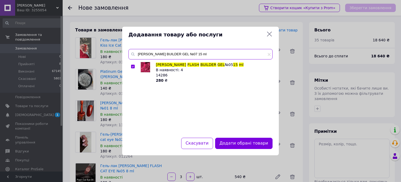
click at [166, 55] on input "[PERSON_NAME] BUILDER GEL №07 15 ml" at bounding box center [201, 54] width 144 height 10
paste input "text"
type input "[PERSON_NAME] BUILDER GEL №07 15 ml"
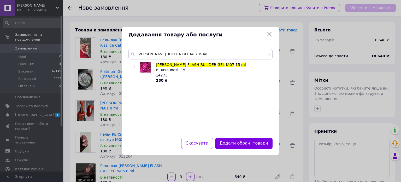
click at [133, 68] on input "checkbox" at bounding box center [132, 66] width 3 height 3
checkbox input "true"
click at [185, 56] on input "[PERSON_NAME] BUILDER GEL №07 15 ml" at bounding box center [201, 54] width 144 height 10
paste input "9"
type input "[PERSON_NAME] BUILDER GEL №09 15 ml"
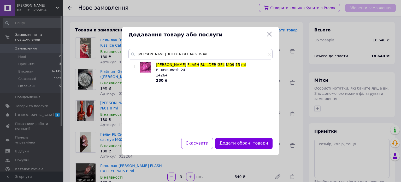
click at [133, 66] on input "checkbox" at bounding box center [132, 66] width 3 height 3
checkbox input "true"
click at [196, 54] on input "[PERSON_NAME] BUILDER GEL №09 15 ml" at bounding box center [201, 54] width 144 height 10
paste input "15"
type input "[PERSON_NAME] BUILDER GEL №015 15 ml"
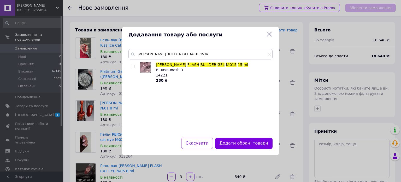
click at [134, 65] on input "checkbox" at bounding box center [132, 66] width 3 height 3
checkbox input "true"
click at [216, 56] on input "[PERSON_NAME] BUILDER GEL №015 15 ml" at bounding box center [201, 54] width 144 height 10
paste input "16"
type input "[PERSON_NAME] BUILDER GEL №16 15 ml"
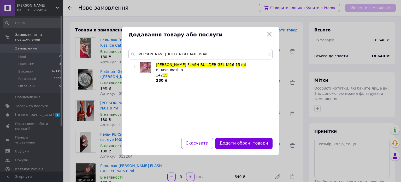
click at [132, 66] on input "checkbox" at bounding box center [132, 66] width 3 height 3
checkbox input "true"
drag, startPoint x: 197, startPoint y: 61, endPoint x: 200, endPoint y: 56, distance: 4.9
click at [198, 59] on div "DANNY FLASH BUILDER GEL №16 15 ml DANNY FLASH BUILDER GEL №16 15 ml В наявності…" at bounding box center [201, 90] width 144 height 82
click at [200, 56] on input "[PERSON_NAME] BUILDER GEL №16 15 ml" at bounding box center [201, 54] width 144 height 10
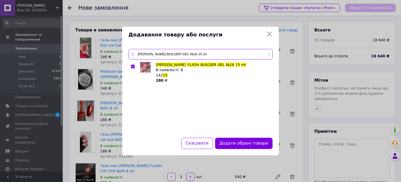
paste input "7"
type input "[PERSON_NAME] BUILDER GEL №17 15 ml"
click at [133, 66] on input "checkbox" at bounding box center [132, 66] width 3 height 3
checkbox input "true"
click at [194, 53] on input "[PERSON_NAME] BUILDER GEL №17 15 ml" at bounding box center [201, 54] width 144 height 10
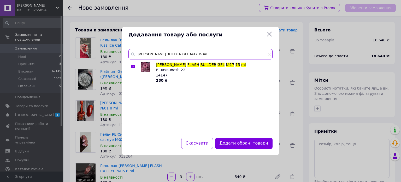
paste input "Гель-лак [PERSON_NAME] COLOR MIRAGE cat eyes 8 ml №01"
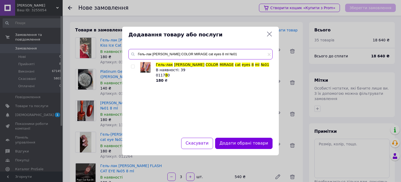
type input "Гель-лак [PERSON_NAME] COLOR MIRAGE cat eyes 8 ml №01"
click at [133, 66] on input "checkbox" at bounding box center [132, 66] width 3 height 3
checkbox input "true"
click at [198, 55] on input "Гель-лак [PERSON_NAME] COLOR MIRAGE cat eyes 8 ml №01" at bounding box center [201, 54] width 144 height 10
paste input "5"
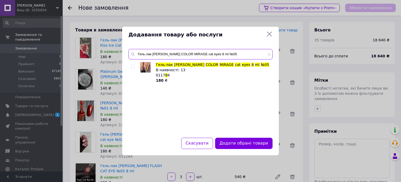
type input "Гель-лак [PERSON_NAME] COLOR MIRAGE cat eyes 8 ml №05"
drag, startPoint x: 132, startPoint y: 66, endPoint x: 133, endPoint y: 71, distance: 5.1
click at [132, 66] on input "checkbox" at bounding box center [132, 66] width 3 height 3
checkbox input "true"
click at [181, 57] on input "Гель-лак [PERSON_NAME] COLOR MIRAGE cat eyes 8 ml №05" at bounding box center [201, 54] width 144 height 10
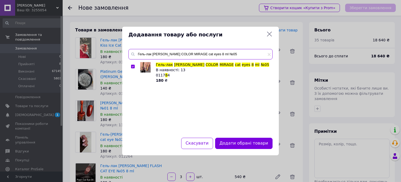
paste input "DING DOTS 12 ml №01"
type input "Гель-лак [PERSON_NAME] DOTS 12 ml №01"
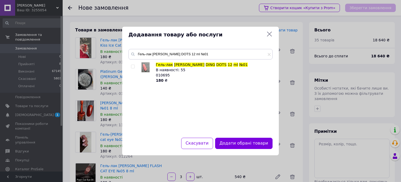
click at [132, 66] on input "checkbox" at bounding box center [132, 66] width 3 height 3
checkbox input "true"
click at [189, 54] on input "Гель-лак [PERSON_NAME] DOTS 12 ml №01" at bounding box center [201, 54] width 144 height 10
paste input "2"
type input "Гель-лак [PERSON_NAME] DOTS 12 ml №02"
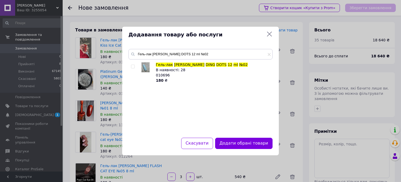
click at [133, 66] on input "checkbox" at bounding box center [132, 66] width 3 height 3
checkbox input "true"
click at [183, 57] on input "Гель-лак [PERSON_NAME] DOTS 12 ml №02" at bounding box center [201, 54] width 144 height 10
paste input "5"
type input "Гель-лак [PERSON_NAME] DOTS 12 ml №05"
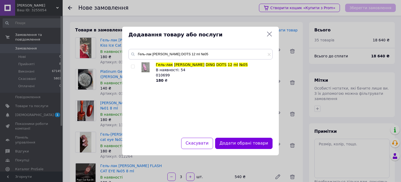
click at [134, 67] on input "checkbox" at bounding box center [132, 66] width 3 height 3
checkbox input "true"
click at [176, 61] on div "Гель-лак DANNY DING DOTS 12 ml №05 Гель-лак DANNY DING DOTS 12 ml №05 В наявнос…" at bounding box center [201, 90] width 144 height 82
click at [177, 58] on input "Гель-лак [PERSON_NAME] DOTS 12 ml №05" at bounding box center [201, 54] width 144 height 10
paste input "6"
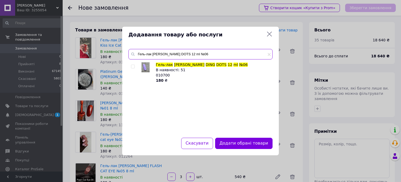
type input "Гель-лак [PERSON_NAME] DOTS 12 ml №06"
drag, startPoint x: 131, startPoint y: 67, endPoint x: 133, endPoint y: 66, distance: 3.1
click at [133, 65] on input "checkbox" at bounding box center [132, 66] width 3 height 3
checkbox input "true"
drag, startPoint x: 186, startPoint y: 61, endPoint x: 189, endPoint y: 55, distance: 7.2
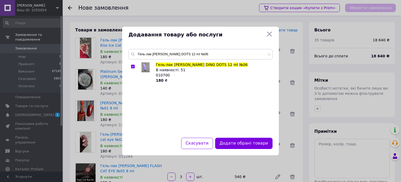
click at [186, 61] on div "Гель-лак DANNY DING DOTS 12 ml №06 Гель-лак DANNY DING DOTS 12 ml №06 В наявнос…" at bounding box center [201, 90] width 144 height 82
click at [189, 55] on input "Гель-лак [PERSON_NAME] DOTS 12 ml №06" at bounding box center [201, 54] width 144 height 10
paste input "колекція "CAT DANCING" №01 8 ml"
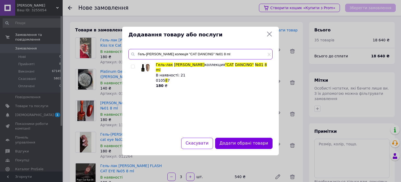
type input "Гель-[PERSON_NAME] колекція "CAT DANCING" №01 8 ml"
click at [133, 66] on input "checkbox" at bounding box center [132, 66] width 3 height 3
checkbox input "true"
click at [189, 53] on input "Гель-[PERSON_NAME] колекція "CAT DANCING" №01 8 ml" at bounding box center [201, 54] width 144 height 10
paste input "5"
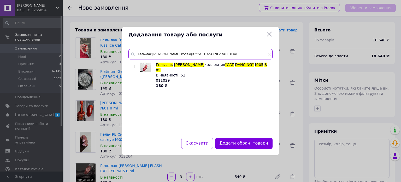
type input "Гель-лак [PERSON_NAME] колекція "CAT DANCING" №05 8 ml"
click at [133, 66] on input "checkbox" at bounding box center [132, 66] width 3 height 3
checkbox input "true"
click at [198, 53] on input "Гель-лак [PERSON_NAME] колекція "CAT DANCING" №05 8 ml" at bounding box center [201, 54] width 144 height 10
paste input ""Tropitel Naama Bay" №05 8 мл"
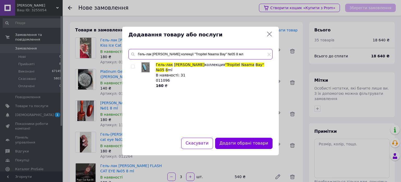
type input "Гель-лак [PERSON_NAME] колекції "Tropitel Naama Bay" №05 8 мл"
click at [132, 66] on input "checkbox" at bounding box center [132, 66] width 3 height 3
checkbox input "true"
click at [192, 54] on input "Гель-лак [PERSON_NAME] колекції "Tropitel Naama Bay" №05 8 мл" at bounding box center [201, 54] width 144 height 10
paste input "Neon Cat 8 ml №06"
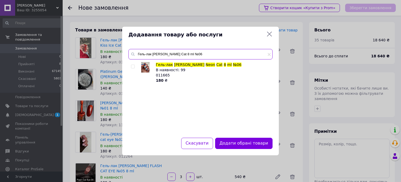
type input "Гель-лак [PERSON_NAME] Cat 8 ml №06"
click at [134, 66] on input "checkbox" at bounding box center [132, 66] width 3 height 3
checkbox input "true"
click at [214, 50] on input "Гель-лак [PERSON_NAME] Cat 8 ml №06" at bounding box center [201, 54] width 144 height 10
paste input "Moonstone cat eye №04 8 ml"
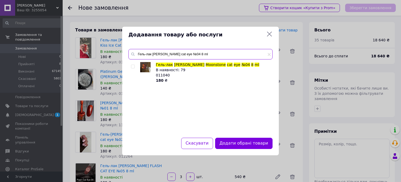
type input "Гель-лак [PERSON_NAME] cat eye №04 8 ml"
click at [133, 66] on input "checkbox" at bounding box center [132, 66] width 3 height 3
checkbox input "true"
drag, startPoint x: 187, startPoint y: 61, endPoint x: 188, endPoint y: 56, distance: 4.6
click at [187, 60] on div "Гель-лак DANNY Moonstone cat eye №04 8 ml Гель-лак DANNY Moonstone cat eye №04 …" at bounding box center [201, 90] width 144 height 82
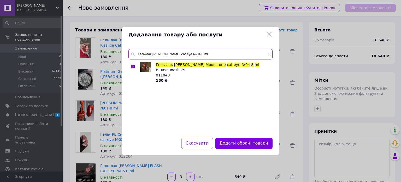
click at [189, 56] on input "Гель-лак [PERSON_NAME] cat eye №04 8 ml" at bounding box center [201, 54] width 144 height 10
paste input "DANNY Light Gel №29 15"
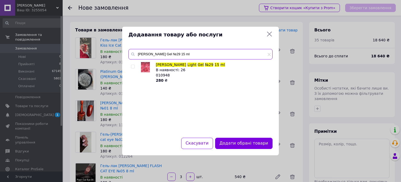
type input "[PERSON_NAME] Gel №29 15 ml"
click at [133, 67] on input "checkbox" at bounding box center [132, 66] width 3 height 3
checkbox input "true"
click at [197, 55] on input "[PERSON_NAME] Gel №29 15 ml" at bounding box center [201, 54] width 144 height 10
paste input "45"
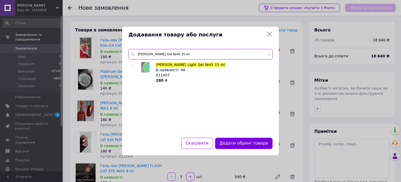
type input "[PERSON_NAME] Gel №45 15 ml"
drag, startPoint x: 134, startPoint y: 66, endPoint x: 130, endPoint y: 78, distance: 11.9
click at [134, 66] on input "checkbox" at bounding box center [132, 66] width 3 height 3
checkbox input "true"
click at [193, 52] on input "[PERSON_NAME] Gel №45 15 ml" at bounding box center [201, 54] width 144 height 10
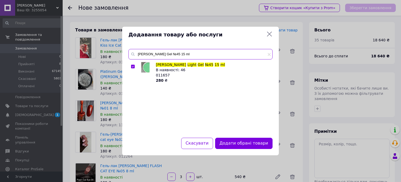
paste input "PEARL GEL [PERSON_NAME] (перлинний гель) №05 [PERSON_NAME]"
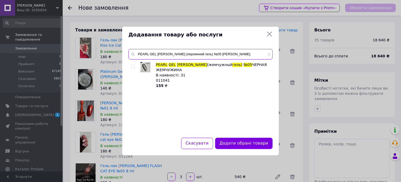
type input "PEARL GEL [PERSON_NAME] (перлинний гель) №05 [PERSON_NAME]"
click at [133, 66] on input "checkbox" at bounding box center [132, 66] width 3 height 3
checkbox input "true"
click at [199, 58] on input "PEARL GEL [PERSON_NAME] (перлинний гель) №05 [PERSON_NAME]" at bounding box center [201, 54] width 144 height 10
paste input "Гліттер гель by [PERSON_NAME] "Broadway" №01 8 ml"
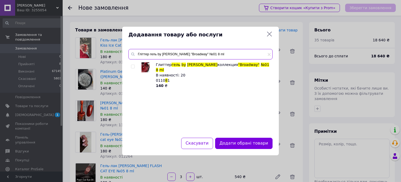
type input "Гліттер гель by [PERSON_NAME] "Broadway" №01 8 ml"
click at [132, 66] on input "checkbox" at bounding box center [132, 66] width 3 height 3
checkbox input "true"
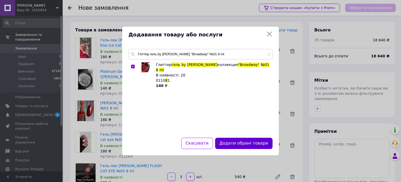
click at [260, 144] on button "Додати обрані товари" at bounding box center [243, 142] width 57 height 11
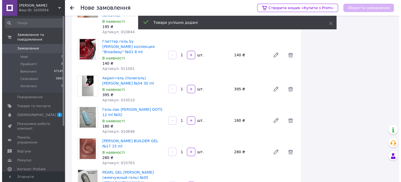
scroll to position [2016, 0]
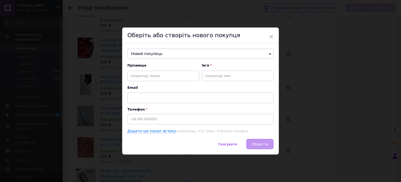
click at [163, 53] on span "Новий покупець" at bounding box center [200, 54] width 146 height 10
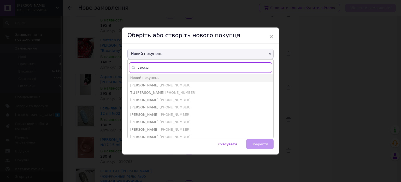
type input "ляскало"
paste input "ляскало"
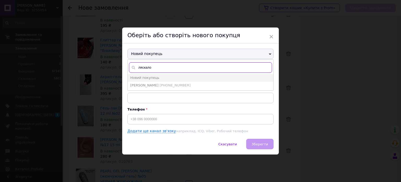
type input "ляскало"
click at [177, 83] on li "Ляскало Анна +380967028083" at bounding box center [201, 84] width 146 height 7
type input "[PERSON_NAME]"
type input "[PHONE_NUMBER]"
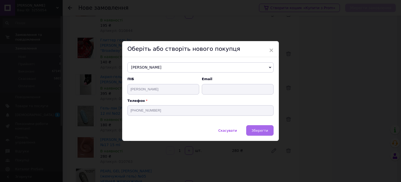
click at [267, 127] on button "Зберегти" at bounding box center [259, 130] width 27 height 10
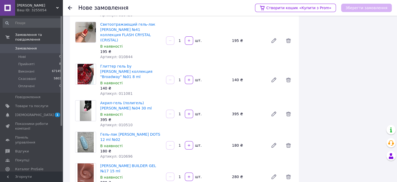
scroll to position [2064, 0]
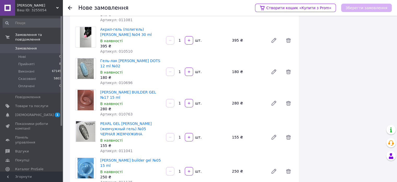
drag, startPoint x: 118, startPoint y: 169, endPoint x: 120, endPoint y: 166, distance: 3.8
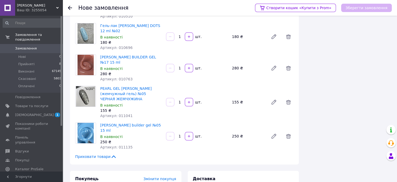
drag, startPoint x: 115, startPoint y: 162, endPoint x: 174, endPoint y: 133, distance: 65.0
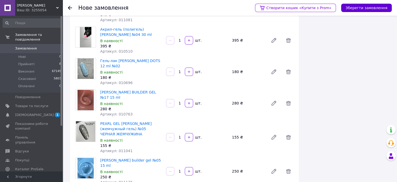
click at [380, 7] on button "Зберегти замовлення" at bounding box center [366, 8] width 51 height 8
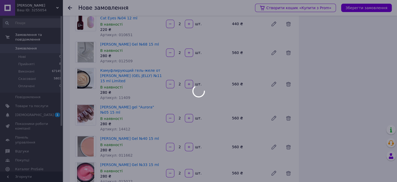
scroll to position [575, 0]
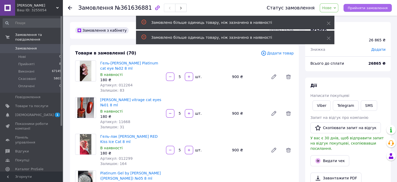
click at [366, 6] on span "Прийняти замовлення" at bounding box center [368, 8] width 40 height 4
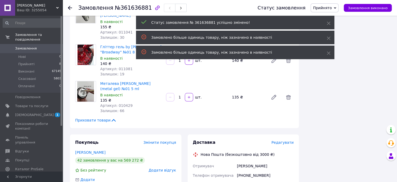
scroll to position [2476, 0]
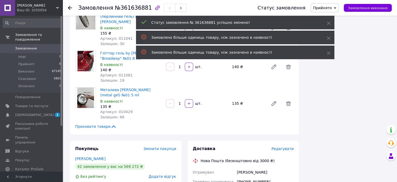
drag, startPoint x: 83, startPoint y: 52, endPoint x: 90, endPoint y: 55, distance: 7.7
click at [83, 156] on link "[PERSON_NAME]" at bounding box center [90, 158] width 30 height 4
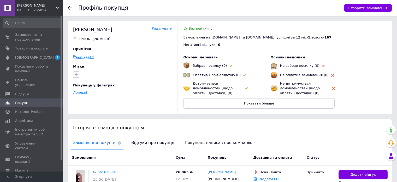
click at [74, 73] on icon "button" at bounding box center [76, 74] width 4 height 4
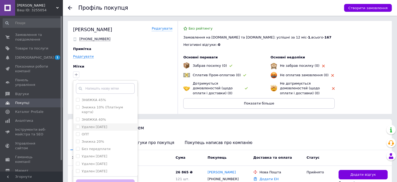
drag, startPoint x: 77, startPoint y: 131, endPoint x: 77, endPoint y: 118, distance: 13.3
click at [77, 131] on li "ОПТ" at bounding box center [105, 133] width 64 height 7
checkbox input "true"
click at [77, 117] on input "ЗНИЖКА 40%" at bounding box center [77, 118] width 3 height 3
checkbox input "true"
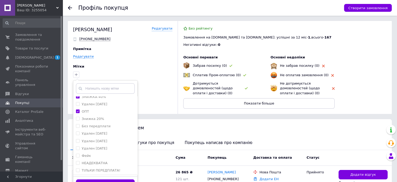
scroll to position [25, 0]
click at [125, 179] on button "Додати мітку" at bounding box center [105, 184] width 59 height 10
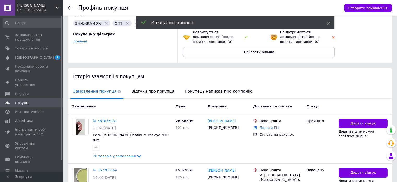
scroll to position [52, 0]
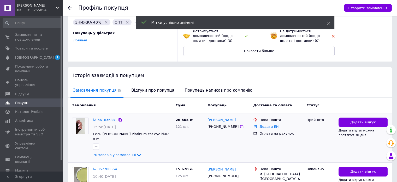
click at [113, 116] on div "№ 361636881 15:56, 12.09.2025 Гель-лак DANNY Platinum cat eye №02 8 ml 70 товар…" at bounding box center [132, 137] width 83 height 45
click at [106, 120] on link "№ 361636881" at bounding box center [105, 120] width 24 height 4
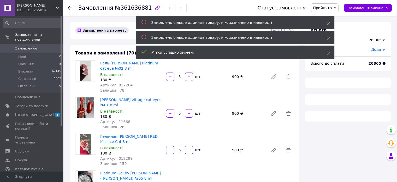
click at [375, 48] on span "Додати" at bounding box center [378, 49] width 14 height 4
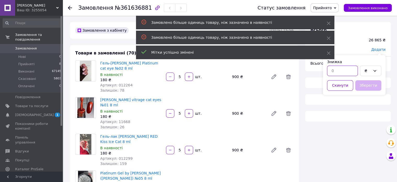
click at [349, 67] on input "text" at bounding box center [342, 70] width 31 height 10
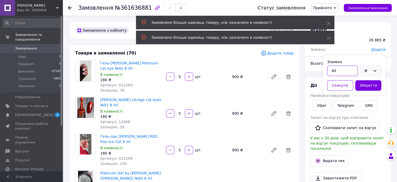
type input "40"
click at [372, 75] on div "₴" at bounding box center [370, 70] width 21 height 10
click at [368, 91] on li "%" at bounding box center [370, 92] width 21 height 10
click at [368, 85] on button "Зберегти" at bounding box center [368, 85] width 26 height 10
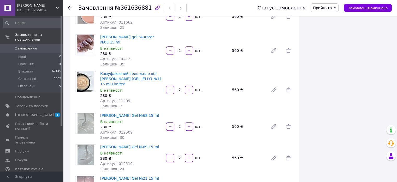
scroll to position [470, 0]
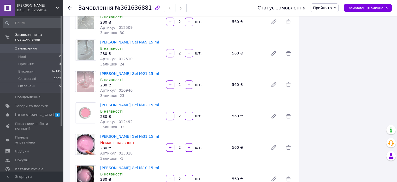
click at [120, 150] on div "Артикул: 015018" at bounding box center [131, 152] width 62 height 5
copy span "015018"
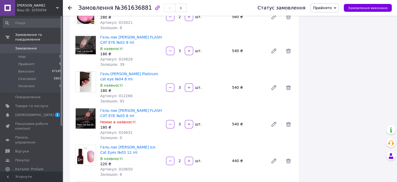
scroll to position [731, 0]
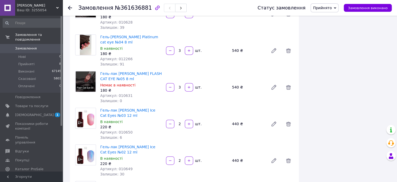
click at [116, 93] on span "Артикул: 010631" at bounding box center [116, 95] width 32 height 4
click at [118, 93] on span "Артикул: 010631" at bounding box center [116, 95] width 32 height 4
click at [121, 93] on span "Артикул: 010631" at bounding box center [116, 95] width 32 height 4
copy span "010631"
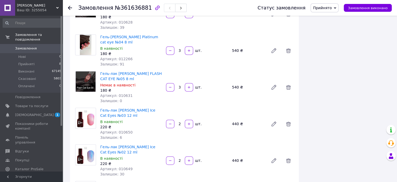
click at [122, 11] on div "Замовлення №361636881" at bounding box center [132, 7] width 108 height 9
copy span "361636881"
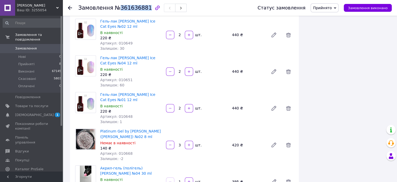
scroll to position [862, 0]
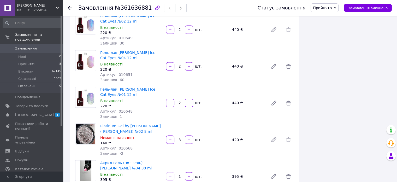
click at [118, 145] on span "Артикул: 010668" at bounding box center [116, 147] width 32 height 4
copy span "010668"
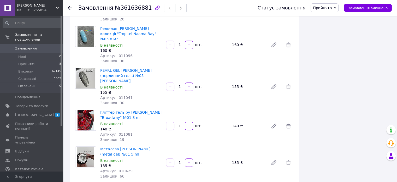
scroll to position [2455, 0]
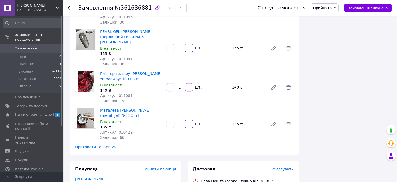
drag, startPoint x: 265, startPoint y: 96, endPoint x: 235, endPoint y: 95, distance: 30.3
copy div "Телефон отримувача +380967028083"
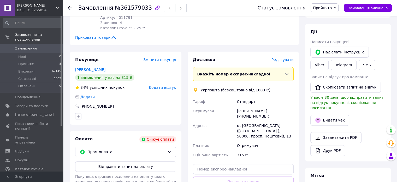
scroll to position [157, 0]
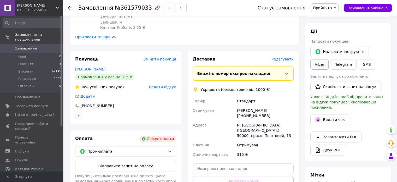
click at [329, 59] on link "Viber" at bounding box center [320, 64] width 18 height 10
click at [386, 66] on div "Надіслати інструкцію Viber Telegram SMS" at bounding box center [348, 58] width 77 height 26
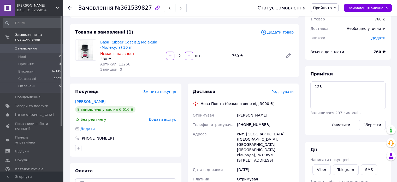
scroll to position [78, 0]
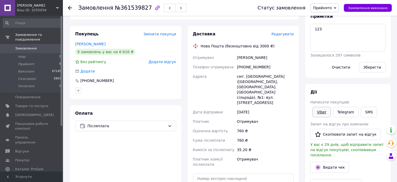
click at [317, 114] on link "Viber" at bounding box center [322, 112] width 18 height 10
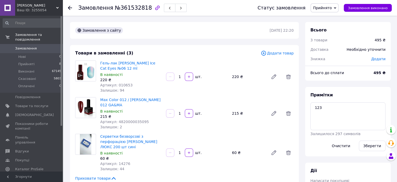
scroll to position [78, 0]
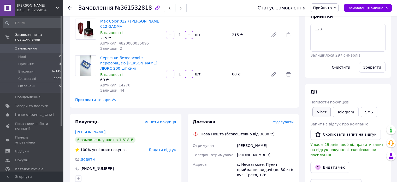
click at [319, 112] on link "Viber" at bounding box center [322, 112] width 18 height 10
drag, startPoint x: 375, startPoint y: 94, endPoint x: 353, endPoint y: 42, distance: 55.8
click at [375, 94] on div "Дії" at bounding box center [348, 92] width 75 height 6
click at [353, 42] on textarea "123" at bounding box center [348, 38] width 75 height 28
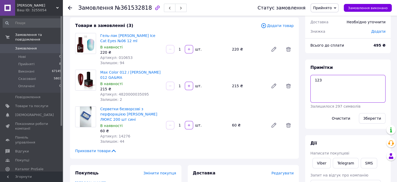
scroll to position [26, 0]
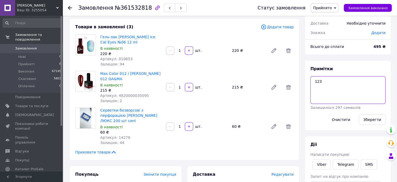
click at [343, 85] on textarea "123" at bounding box center [348, 90] width 75 height 28
paste textarea "оплата БАЗЫЛЕВА Н.Л. ФОП ХХХ грн"
click at [381, 77] on textarea "оплата БАЗЫЛЕВА Н.Л. ФОП ХХХ грн" at bounding box center [348, 90] width 75 height 28
click at [365, 80] on textarea "оплата БАЗЫЛЕВА Н.Л. ФОП ХХХ грн" at bounding box center [348, 90] width 75 height 28
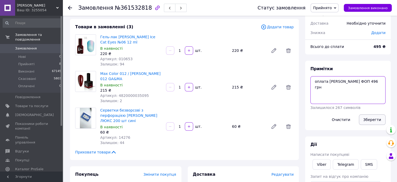
type textarea "оплата БАЗЫЛЕВА Н.Л. ФОП 496 грн"
drag, startPoint x: 376, startPoint y: 116, endPoint x: 313, endPoint y: 129, distance: 64.9
click at [376, 116] on button "Зберегти" at bounding box center [372, 119] width 27 height 10
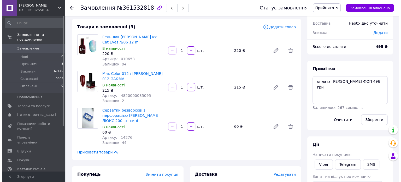
scroll to position [157, 0]
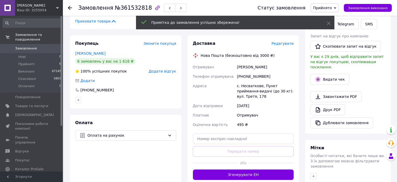
click at [285, 41] on span "Редагувати" at bounding box center [283, 43] width 22 height 4
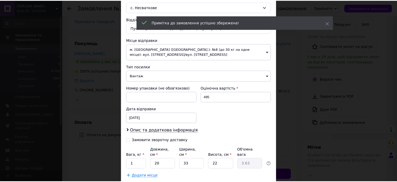
scroll to position [178, 0]
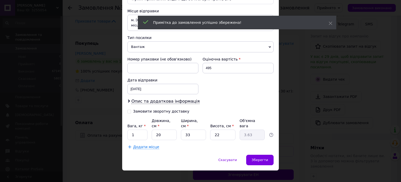
click at [148, 124] on div "Вага, кг * 1 Довжина, см * 20 Ширина, см * 33 Висота, см * 22 Об'ємна вага 3.63" at bounding box center [200, 129] width 146 height 22
click at [183, 129] on input "33" at bounding box center [193, 134] width 25 height 10
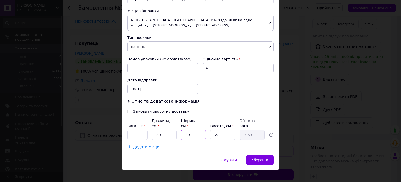
click at [192, 129] on input "33" at bounding box center [193, 134] width 25 height 10
type input "1"
type input "0.11"
type input "14"
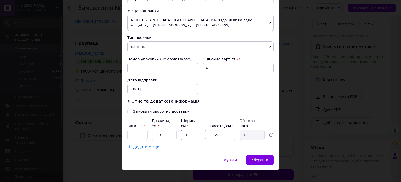
type input "1.54"
type input "14"
type input "1"
type input "0.1"
type input "14"
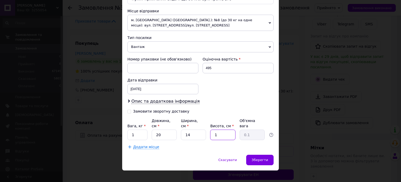
type input "0.98"
type input "14"
click at [264, 157] on span "Зберегти" at bounding box center [260, 159] width 16 height 4
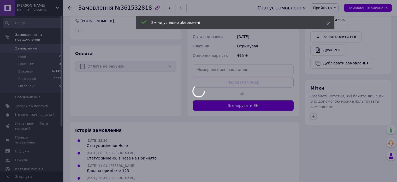
scroll to position [231, 0]
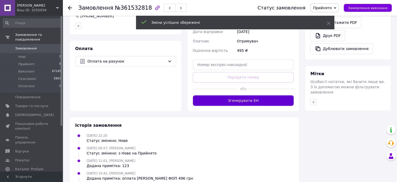
click at [240, 95] on button "Згенерувати ЕН" at bounding box center [243, 100] width 101 height 10
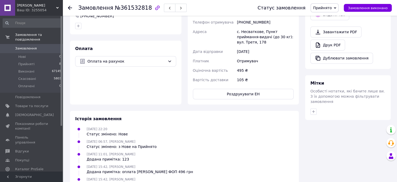
click at [221, 89] on button "Роздрукувати ЕН" at bounding box center [243, 94] width 101 height 10
drag, startPoint x: 363, startPoint y: 147, endPoint x: 359, endPoint y: 145, distance: 3.6
click at [362, 146] on div "Всього 3 товари 495 ₴ Доставка 105 ₴ Знижка Додати Всього до сплати 495 ₴ Примі…" at bounding box center [348, 10] width 92 height 439
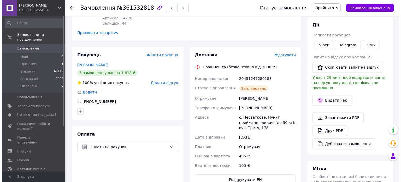
scroll to position [126, 0]
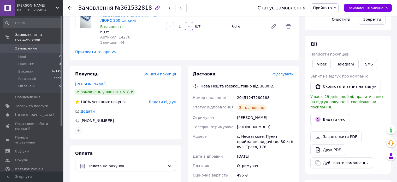
click at [242, 93] on div "20451247280188" at bounding box center [265, 97] width 59 height 9
drag, startPoint x: 242, startPoint y: 92, endPoint x: 315, endPoint y: 86, distance: 73.1
click at [243, 93] on div "20451247280188" at bounding box center [265, 97] width 59 height 9
copy div "20451247280188"
click at [367, 63] on button "SMS" at bounding box center [369, 64] width 17 height 10
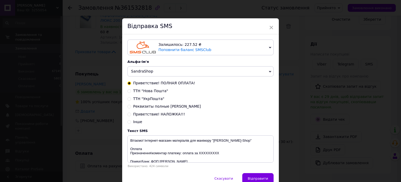
click at [150, 90] on span "ТТН "Нова Пошта"" at bounding box center [150, 91] width 35 height 4
click at [131, 90] on input "ТТН "Нова Пошта"" at bounding box center [129, 91] width 4 height 4
radio input "true"
radio input "false"
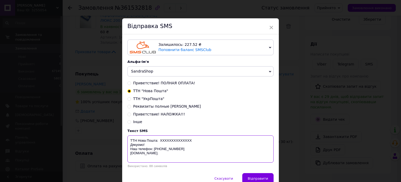
click at [182, 140] on textarea "ТТН Нова Пошта: XXXXXXXXXXXXXX Дякуємо! Наш телефон: +380686932110 Sandra-shop.…" at bounding box center [200, 148] width 146 height 27
paste textarea "20451247280188"
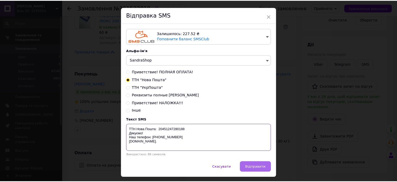
scroll to position [26, 0]
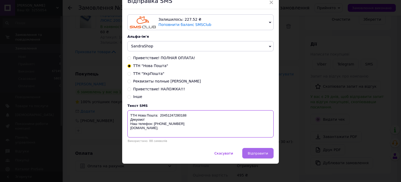
type textarea "ТТН Нова Пошта: 20451247280188 Дякуємо! Наш телефон: +380686932110 Sandra-shop.…"
click at [265, 152] on span "Відправити" at bounding box center [258, 153] width 20 height 4
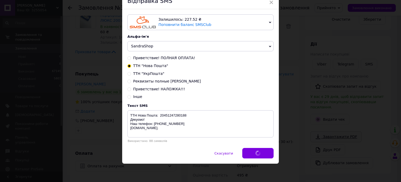
click at [372, 132] on div "× Відправка SMS Залишилось: 227.52 ₴ Поповнити баланс SMSClub Підключити LetsAd…" at bounding box center [200, 91] width 401 height 182
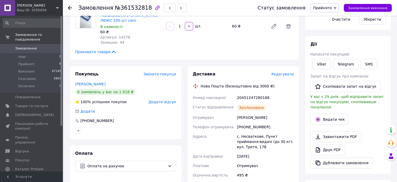
click at [366, 126] on div at bounding box center [348, 127] width 77 height 2
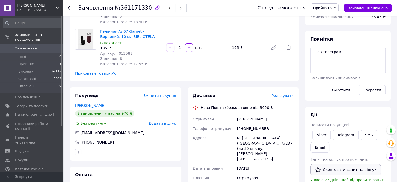
scroll to position [131, 0]
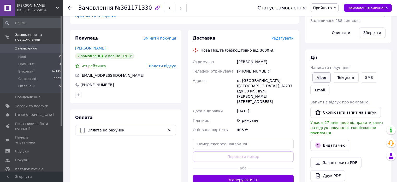
click at [324, 77] on link "Viber" at bounding box center [322, 77] width 18 height 10
drag, startPoint x: 378, startPoint y: 71, endPoint x: 366, endPoint y: 83, distance: 16.8
click at [378, 72] on div "Viber Telegram SMS Email" at bounding box center [348, 83] width 77 height 25
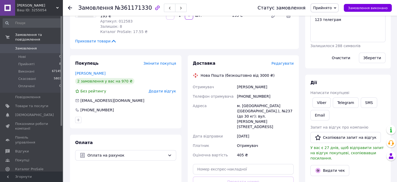
scroll to position [104, 0]
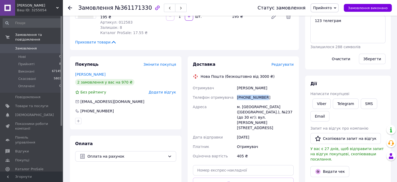
drag, startPoint x: 257, startPoint y: 92, endPoint x: 234, endPoint y: 92, distance: 23.0
click at [234, 92] on div "Отримувач [PERSON_NAME] отримувача [PHONE_NUMBER] [PERSON_NAME] [GEOGRAPHIC_DAT…" at bounding box center [243, 121] width 103 height 77
copy div "Телефон отримувача [PHONE_NUMBER]"
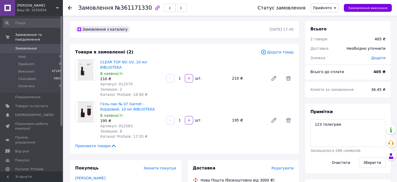
scroll to position [0, 0]
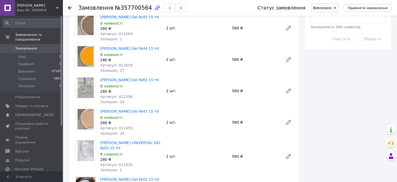
scroll to position [187, 0]
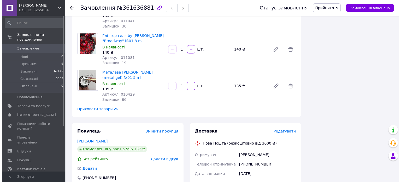
scroll to position [2436, 0]
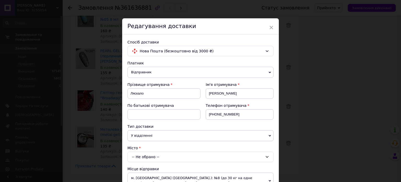
drag, startPoint x: 149, startPoint y: 71, endPoint x: 148, endPoint y: 77, distance: 6.1
click at [149, 73] on span "Відправник" at bounding box center [200, 72] width 146 height 11
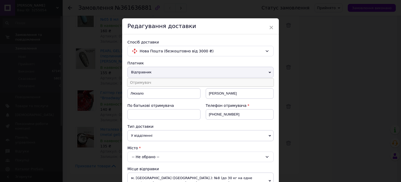
click at [148, 82] on li "Отримувач" at bounding box center [200, 82] width 146 height 8
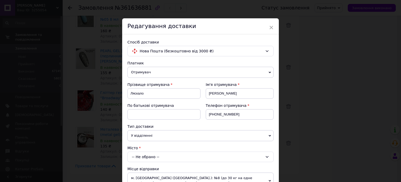
scroll to position [78, 0]
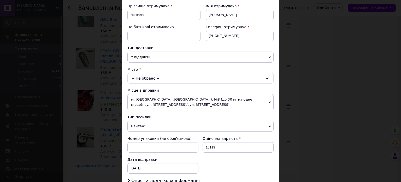
click at [147, 78] on div "-- Не обрано --" at bounding box center [200, 78] width 146 height 10
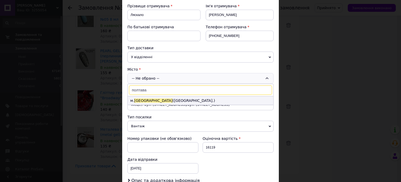
type input "полтава"
click at [148, 98] on li "м. [GEOGRAPHIC_DATA] (Полтавська обл.)" at bounding box center [201, 100] width 146 height 8
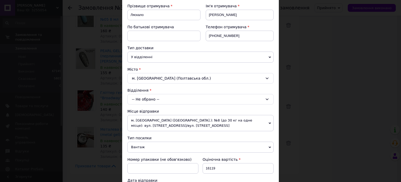
click at [148, 98] on div "-- Не обрано --" at bounding box center [200, 99] width 146 height 10
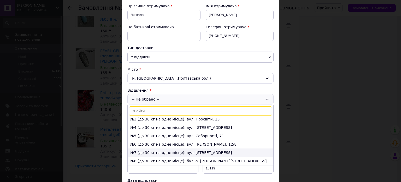
scroll to position [26, 0]
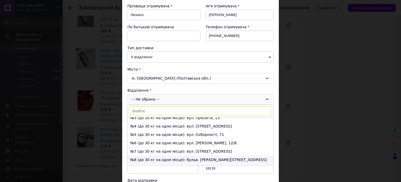
click at [151, 155] on li "№8 (до 30 кг на одне місце): бульв. [PERSON_NAME][STREET_ADDRESS]" at bounding box center [201, 159] width 146 height 8
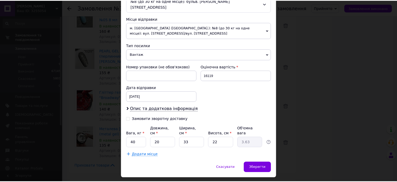
scroll to position [178, 0]
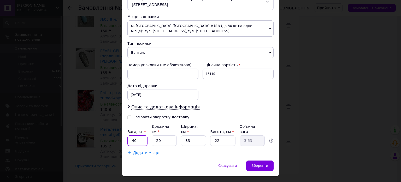
click at [139, 135] on input "40" at bounding box center [137, 140] width 20 height 10
type input "5"
type input "3"
type input "0.54"
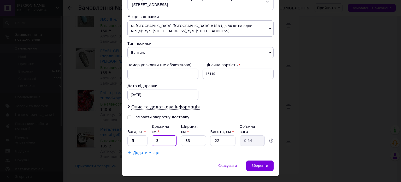
type input "30"
type input "5.45"
type input "30"
type input "3"
type input "0.5"
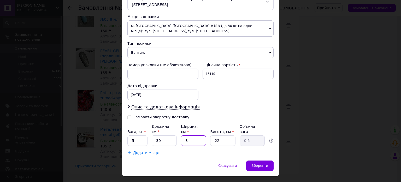
type input "30"
type input "4.95"
type input "30"
type input "2"
type input "0.45"
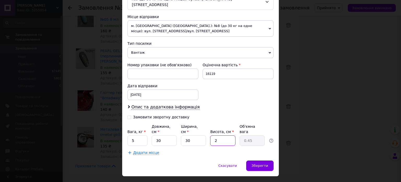
type input "22"
type input "4.95"
click at [263, 163] on span "Зберегти" at bounding box center [260, 165] width 16 height 4
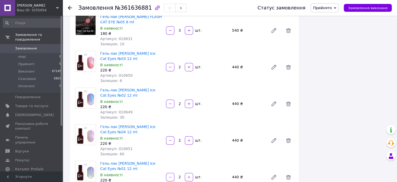
scroll to position [0, 0]
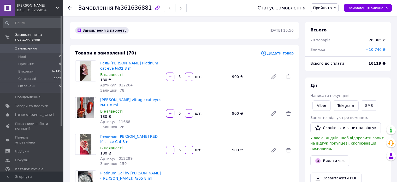
click at [25, 44] on link "Замовлення 0" at bounding box center [32, 48] width 64 height 9
